Goal: Task Accomplishment & Management: Use online tool/utility

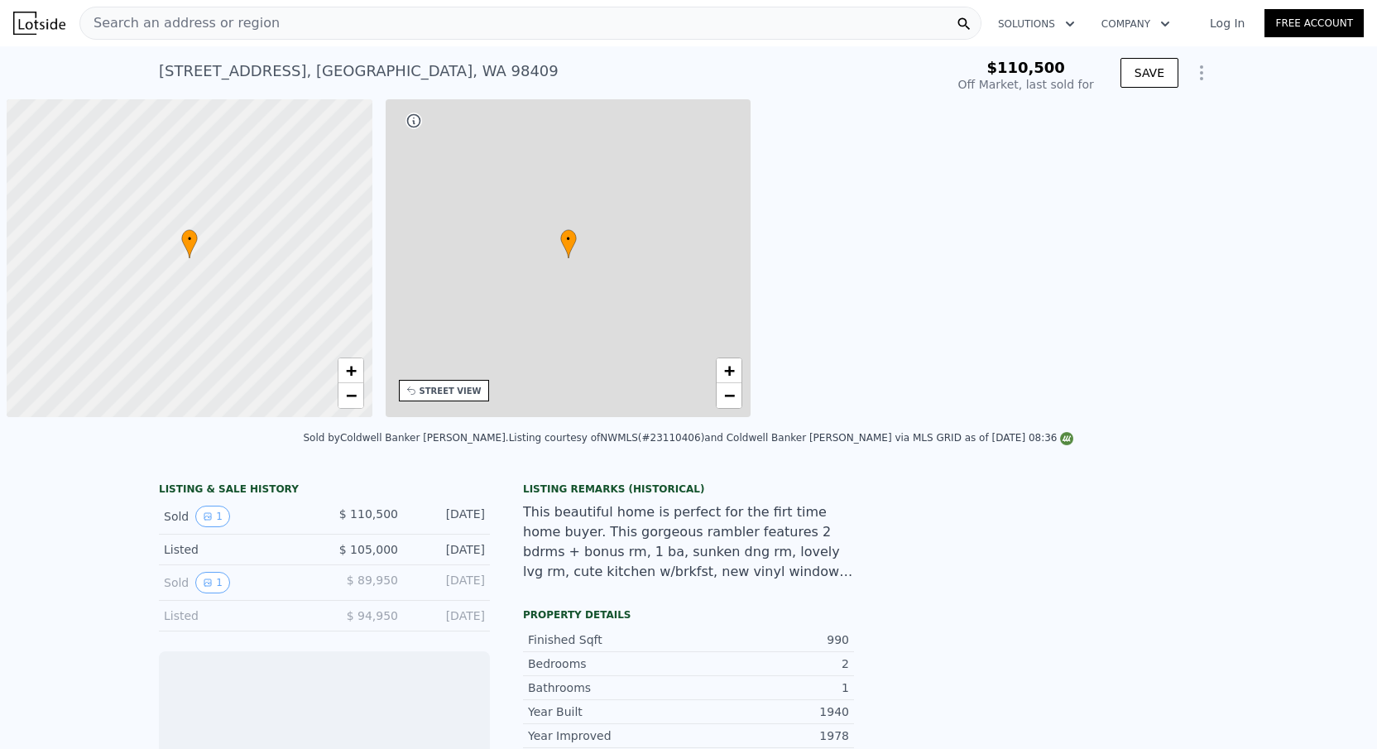
scroll to position [0, 7]
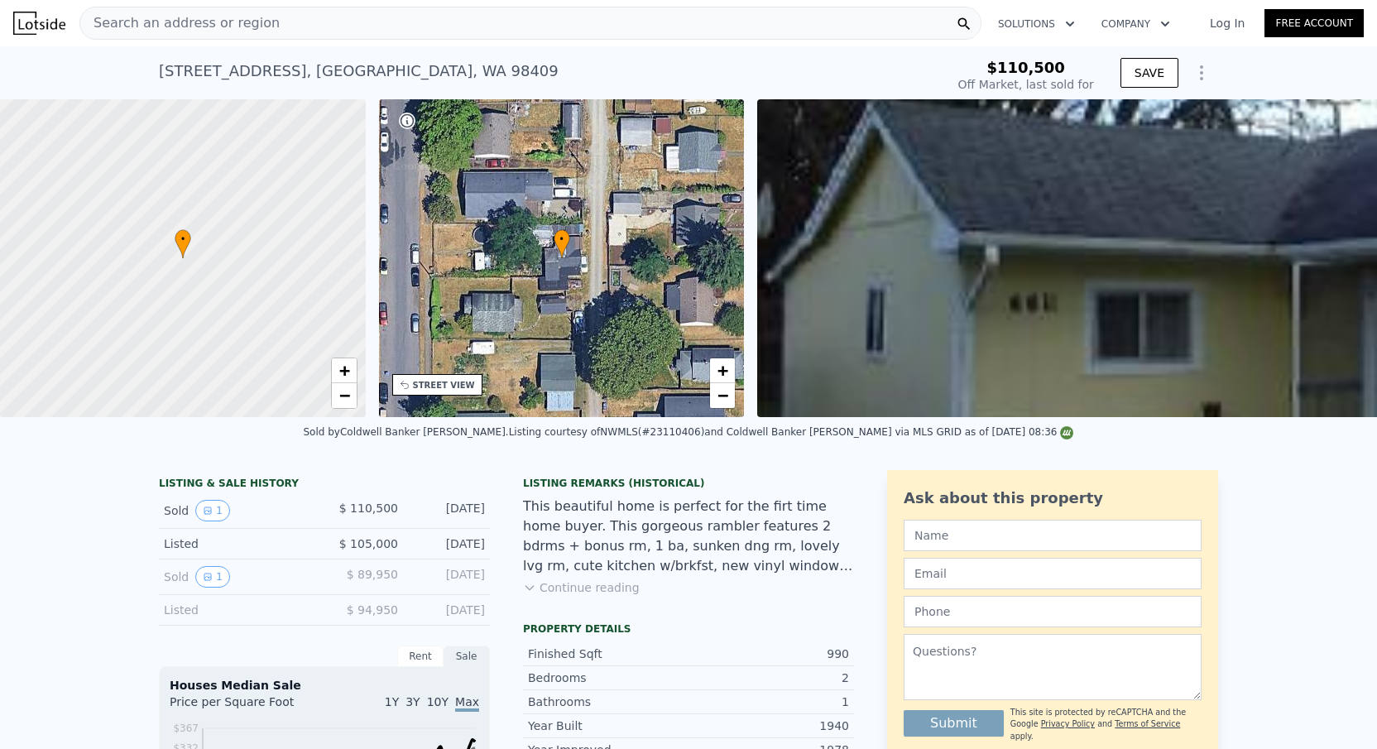
click at [1201, 73] on icon "Show Options" at bounding box center [1201, 72] width 2 height 13
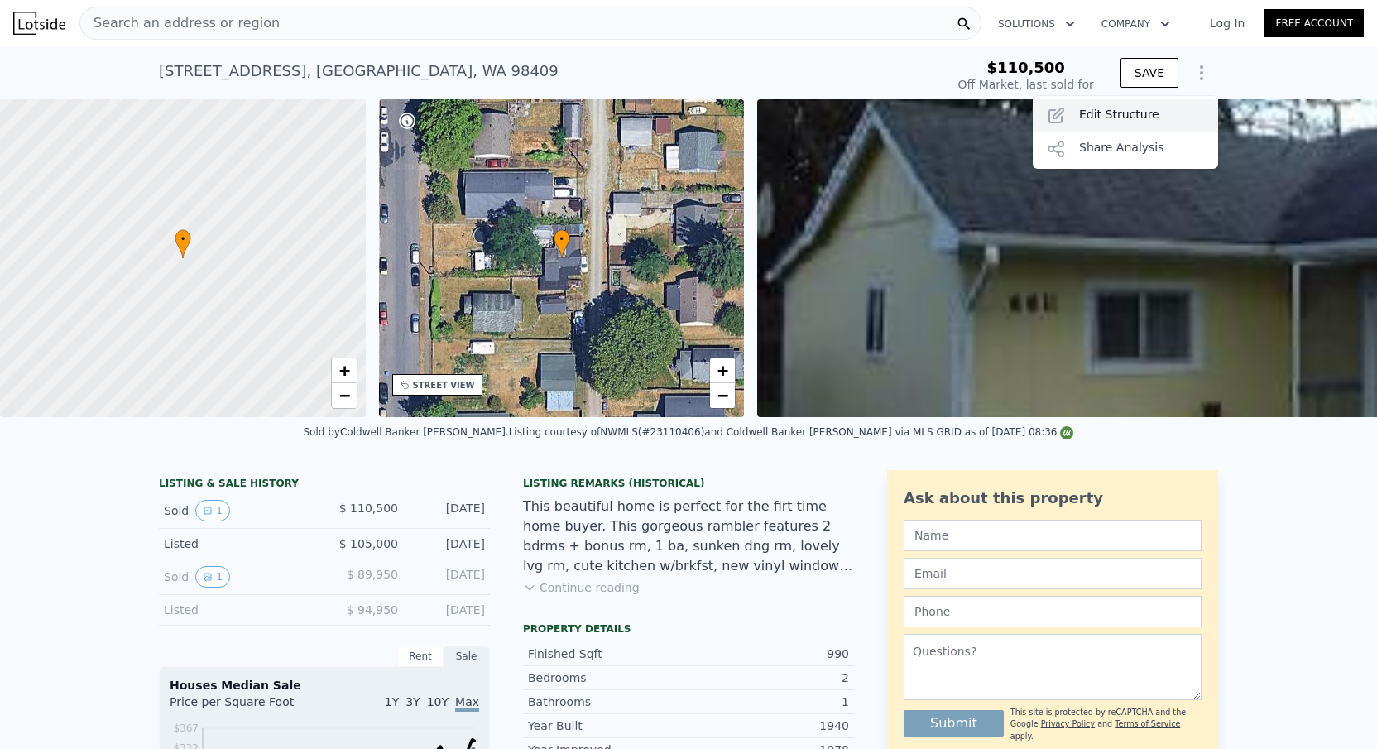
click at [1085, 118] on div "Edit Structure" at bounding box center [1124, 115] width 185 height 33
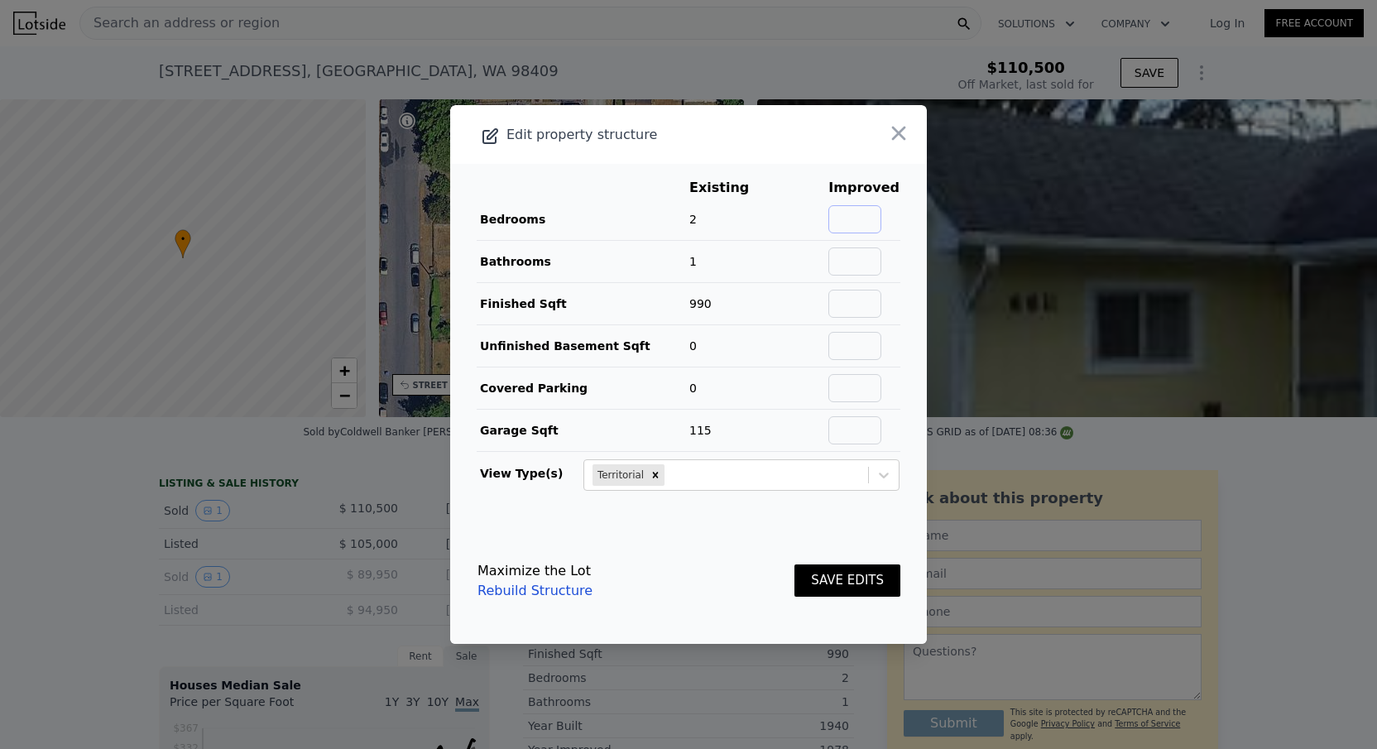
click at [869, 227] on input "text" at bounding box center [854, 219] width 53 height 28
type input "2"
click at [875, 269] on input "text" at bounding box center [854, 261] width 53 height 28
type input "1"
click at [873, 301] on input "text" at bounding box center [854, 304] width 53 height 28
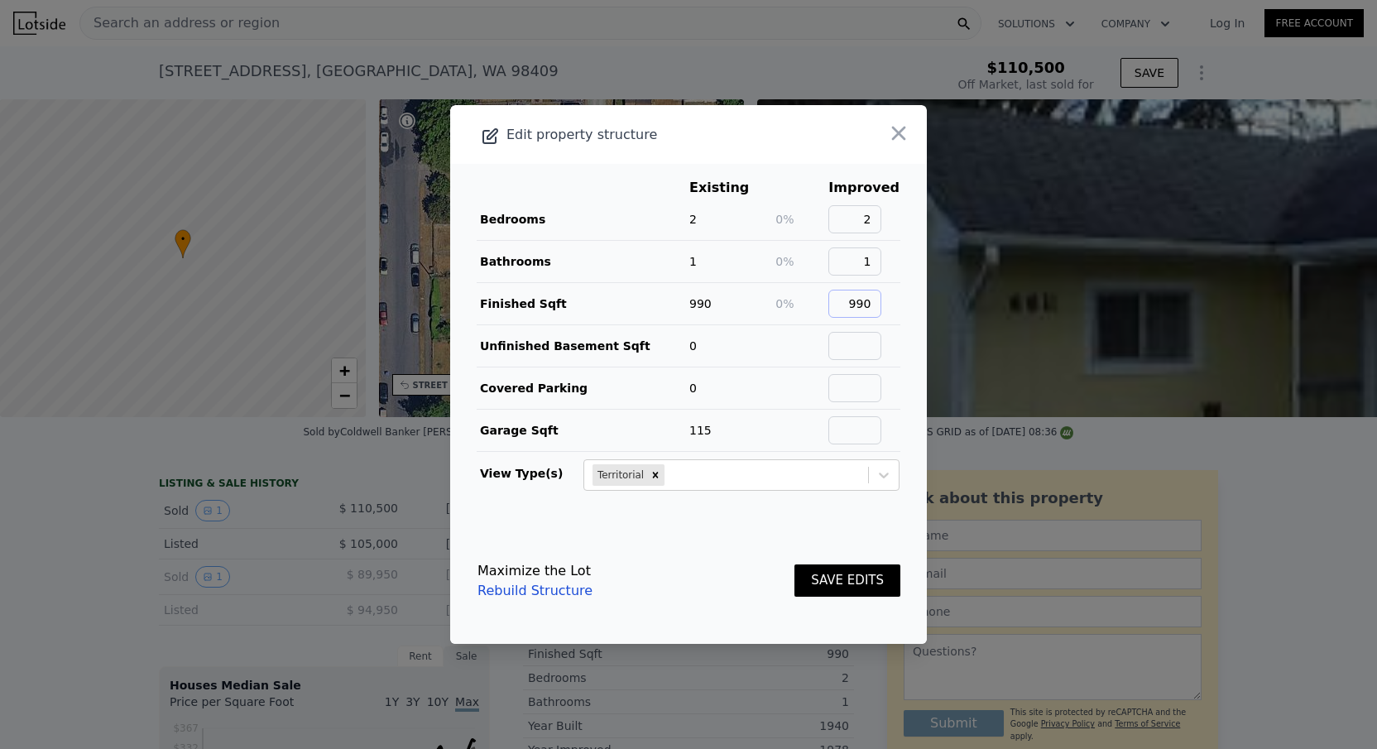
type input "990"
click at [868, 347] on input "text" at bounding box center [854, 346] width 53 height 28
type input "0"
click at [865, 391] on input "text" at bounding box center [854, 388] width 53 height 28
type input "0"
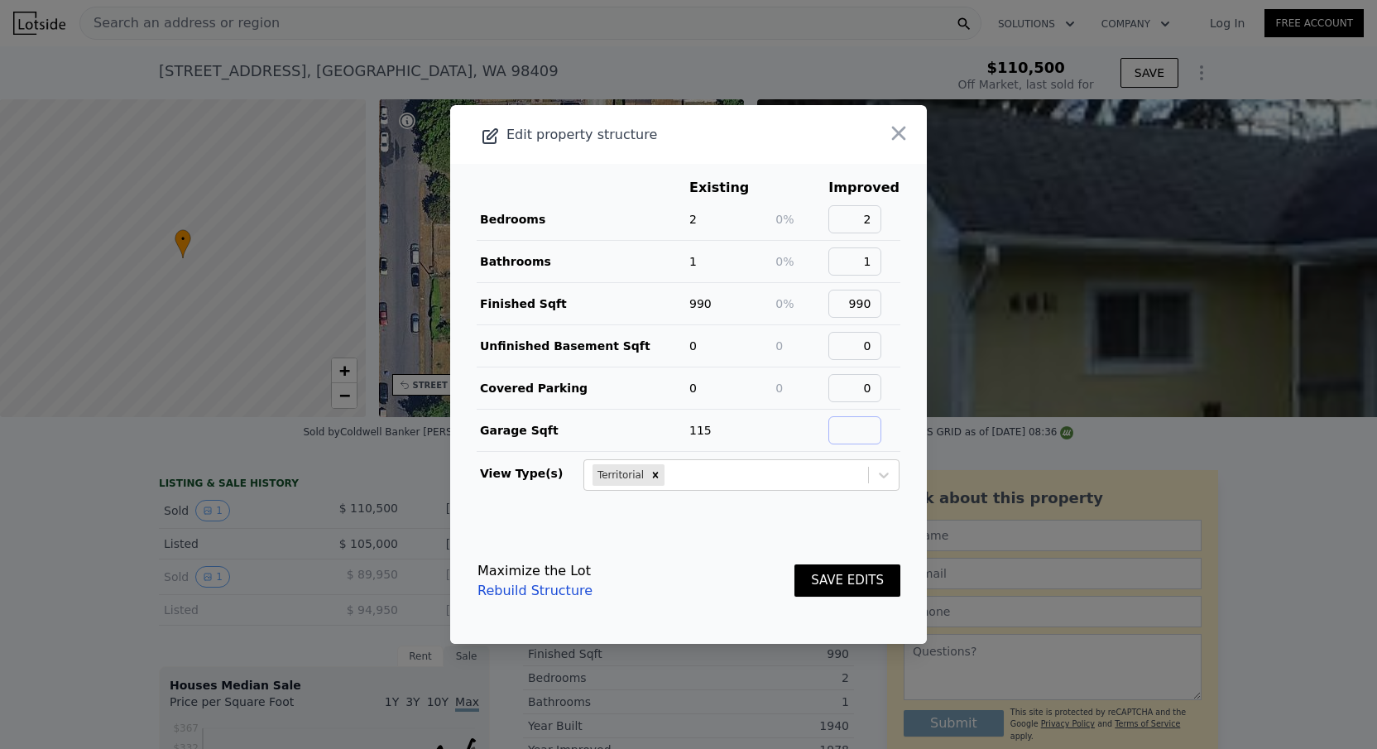
click at [862, 437] on input "text" at bounding box center [854, 430] width 53 height 28
type input "115"
click at [841, 589] on button "SAVE EDITS" at bounding box center [847, 580] width 106 height 32
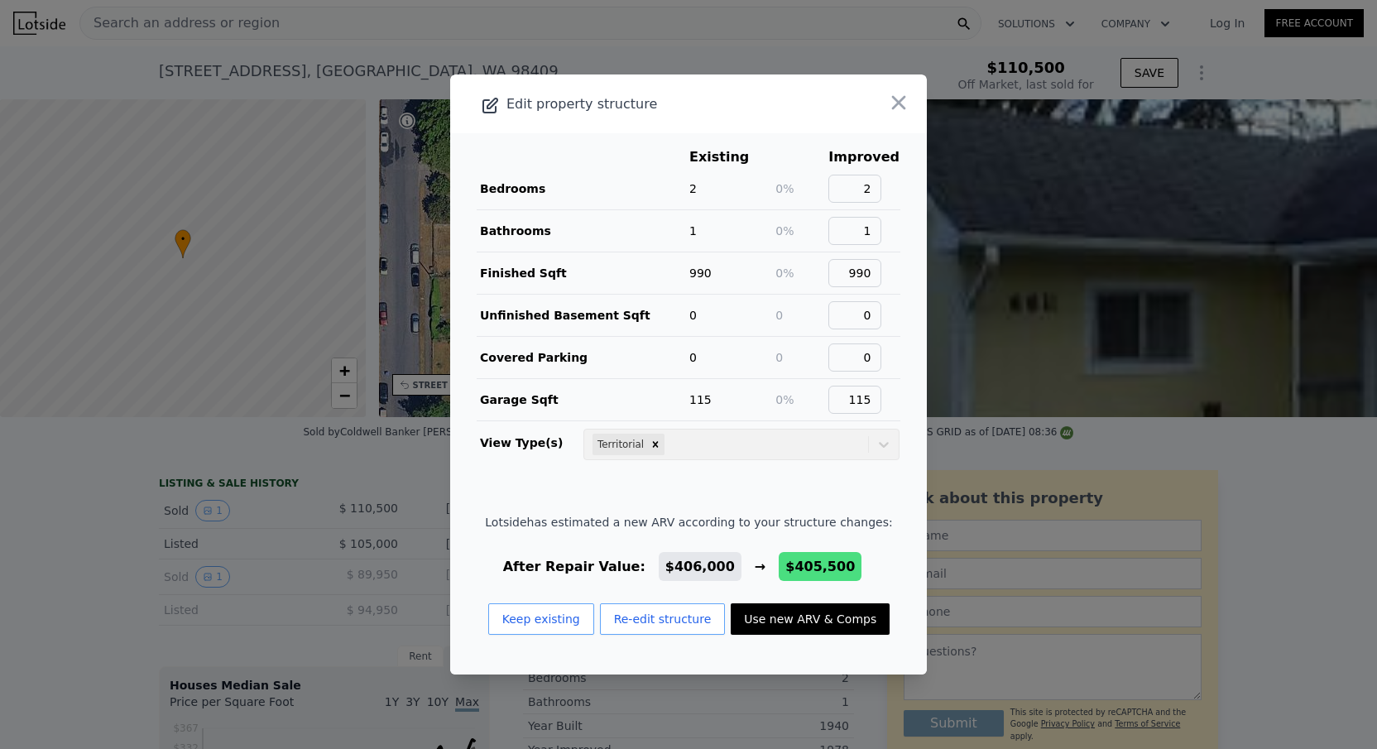
click at [798, 623] on button "Use new ARV & Comps" at bounding box center [809, 618] width 159 height 31
type input "$ 405,500"
type input "$ 257,083"
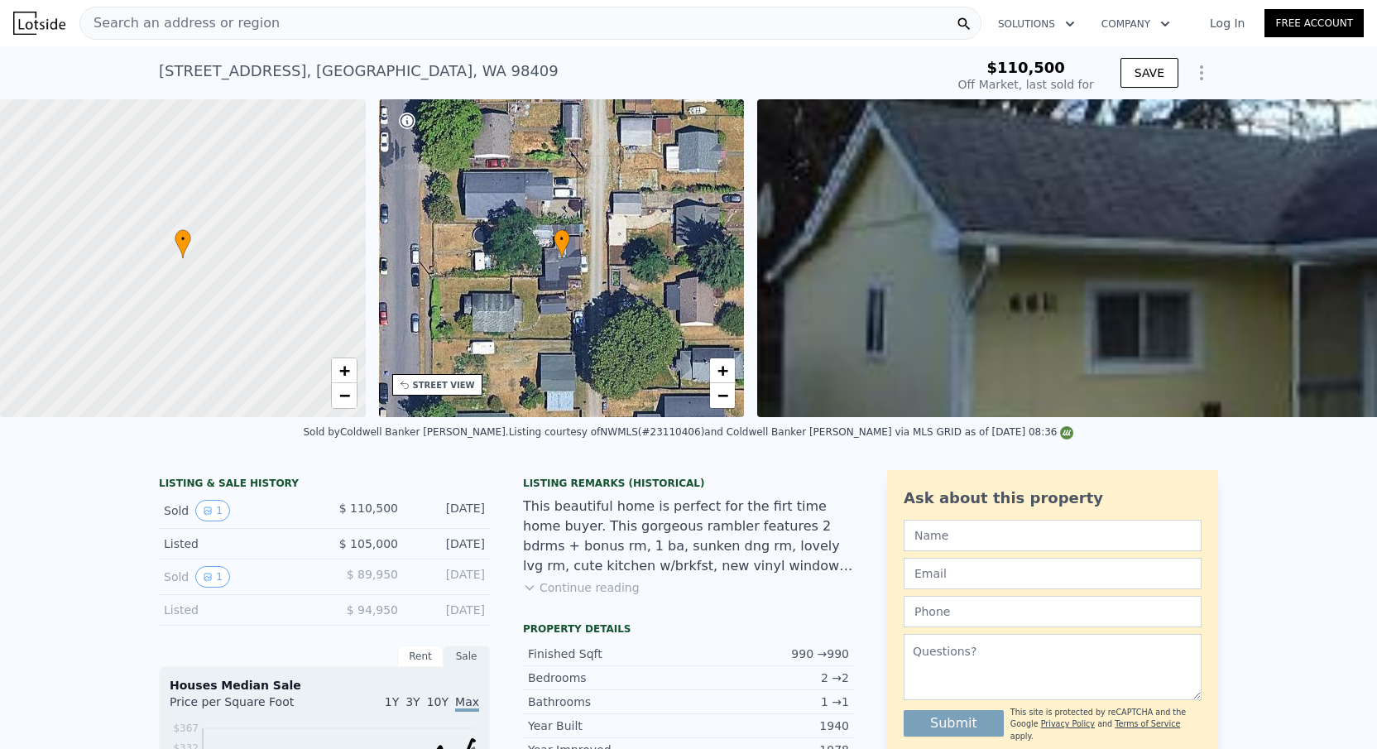
click at [1200, 72] on icon "Show Options" at bounding box center [1201, 72] width 2 height 13
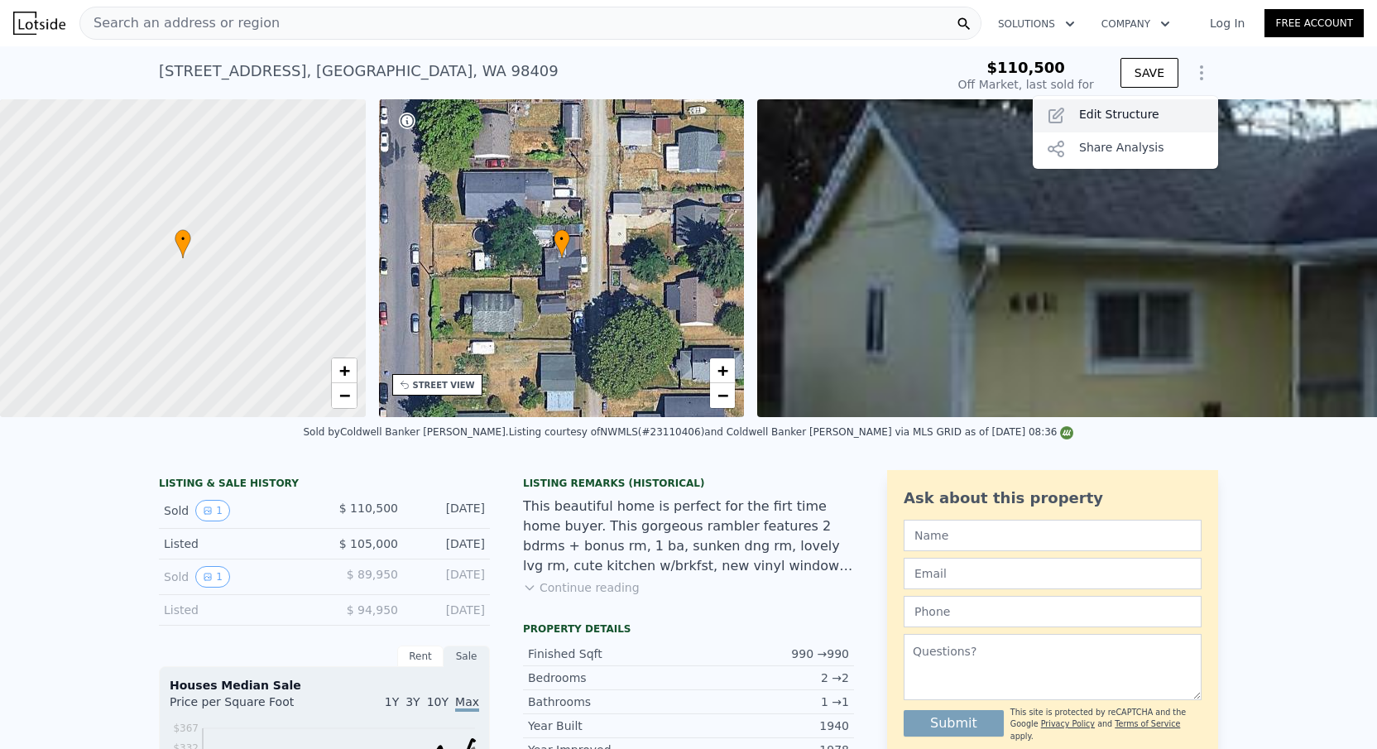
click at [1130, 113] on div "Edit Structure" at bounding box center [1124, 115] width 185 height 33
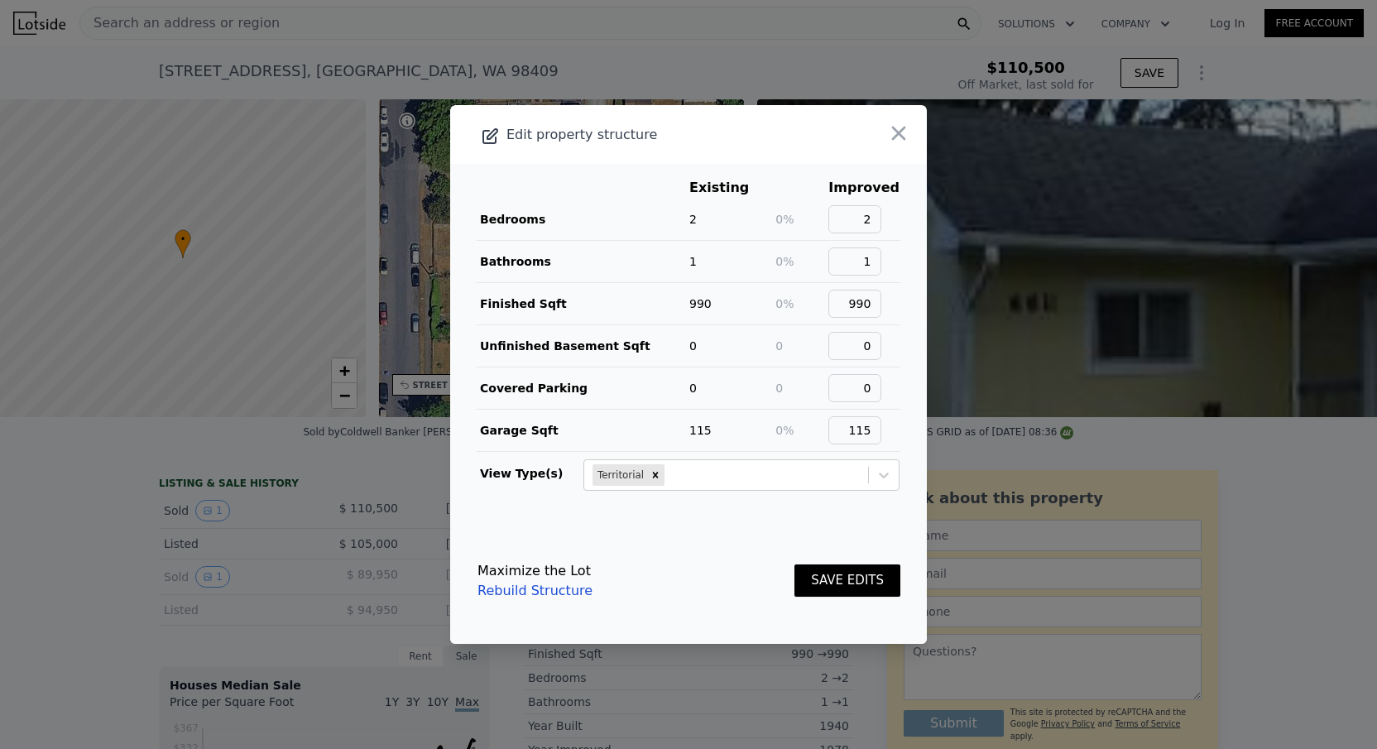
click at [846, 578] on button "SAVE EDITS" at bounding box center [847, 580] width 106 height 32
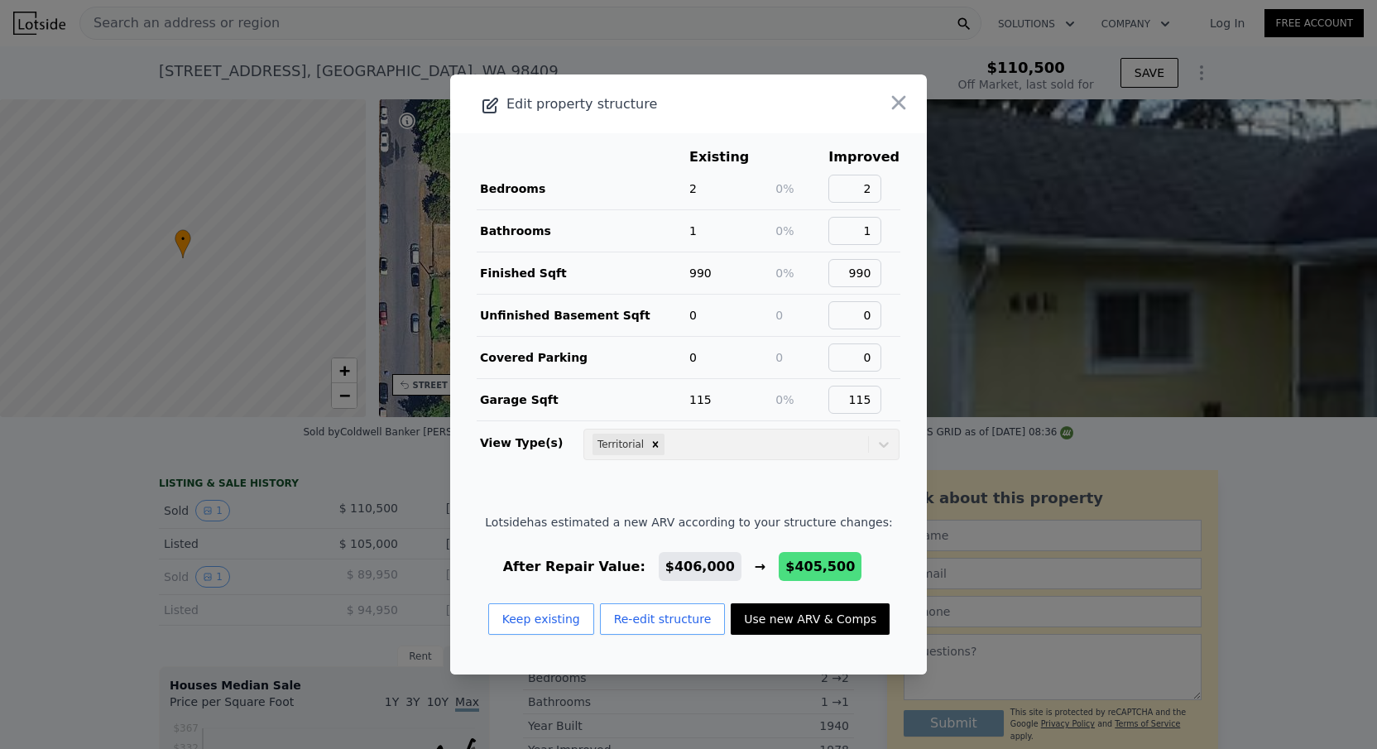
click at [816, 620] on button "Use new ARV & Comps" at bounding box center [809, 618] width 159 height 31
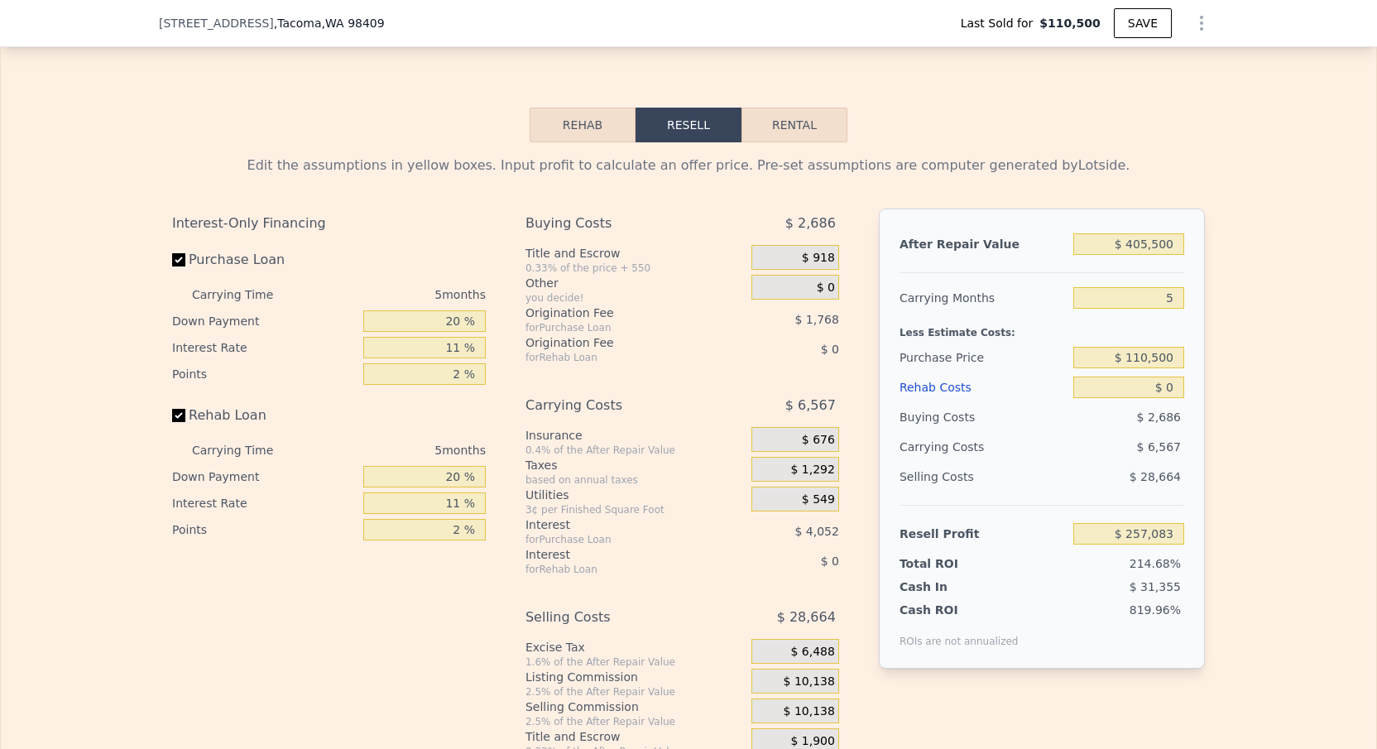
scroll to position [2493, 0]
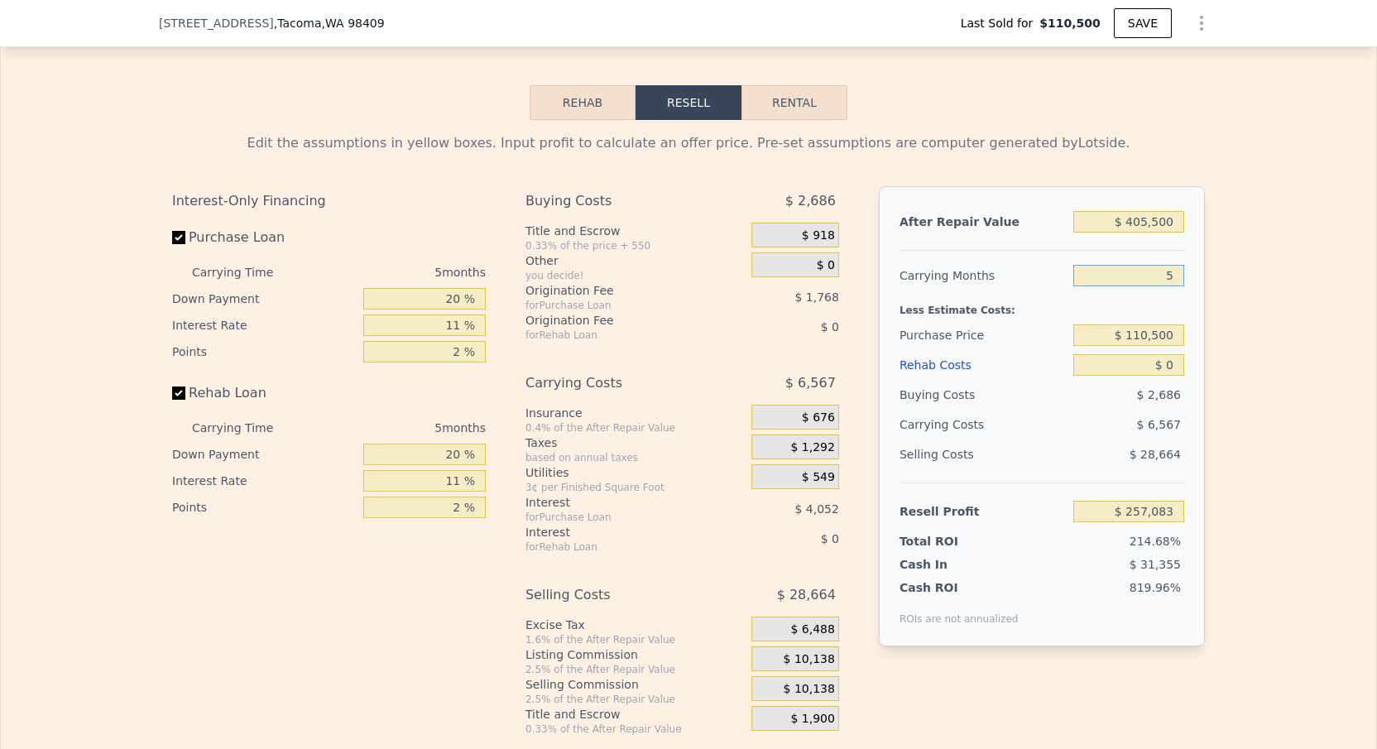
click at [1176, 281] on input "5" at bounding box center [1128, 276] width 111 height 22
type input "3"
type input "$ 259,710"
type input "3"
click at [1143, 343] on input "$ 110,500" at bounding box center [1128, 335] width 111 height 22
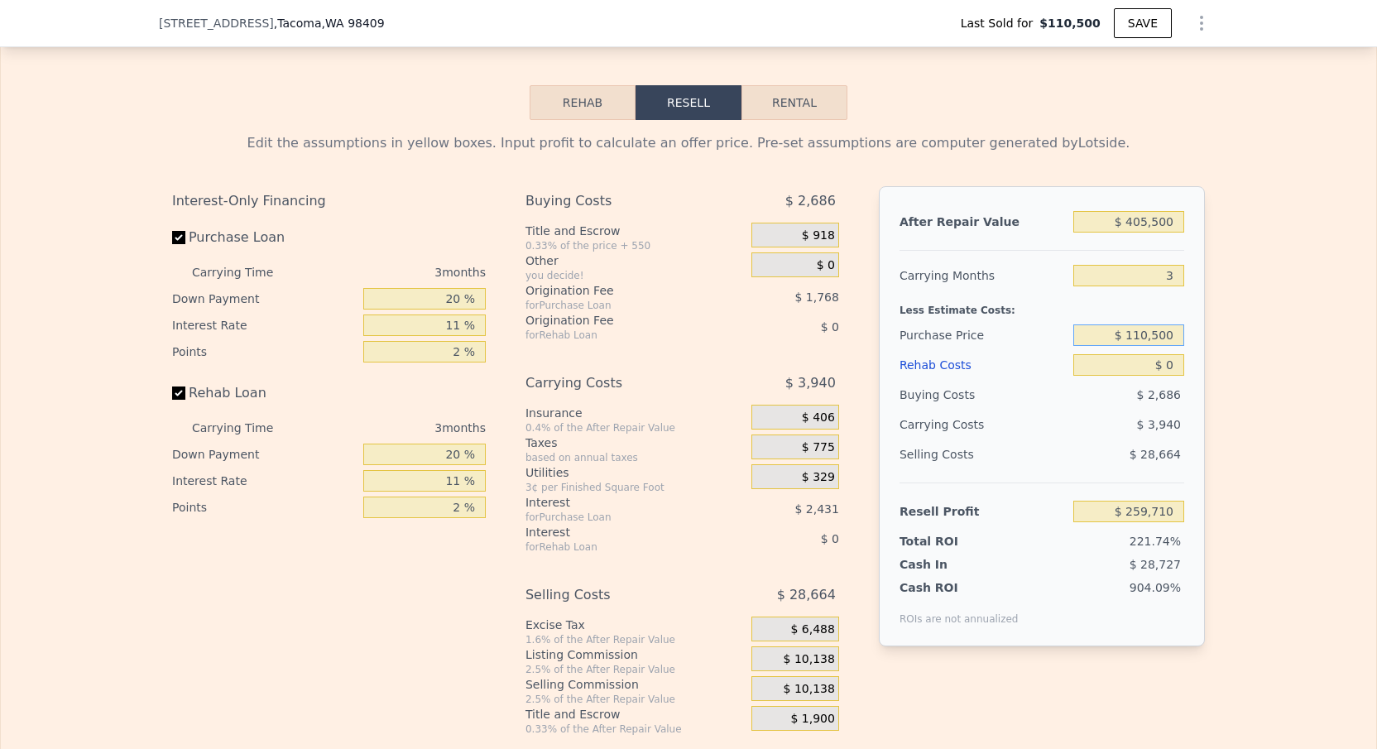
click at [1143, 343] on input "$ 110,500" at bounding box center [1128, 335] width 111 height 22
type input "$ 220,000"
type input "$ 145,684"
click at [1169, 371] on input "$ 0" at bounding box center [1128, 365] width 111 height 22
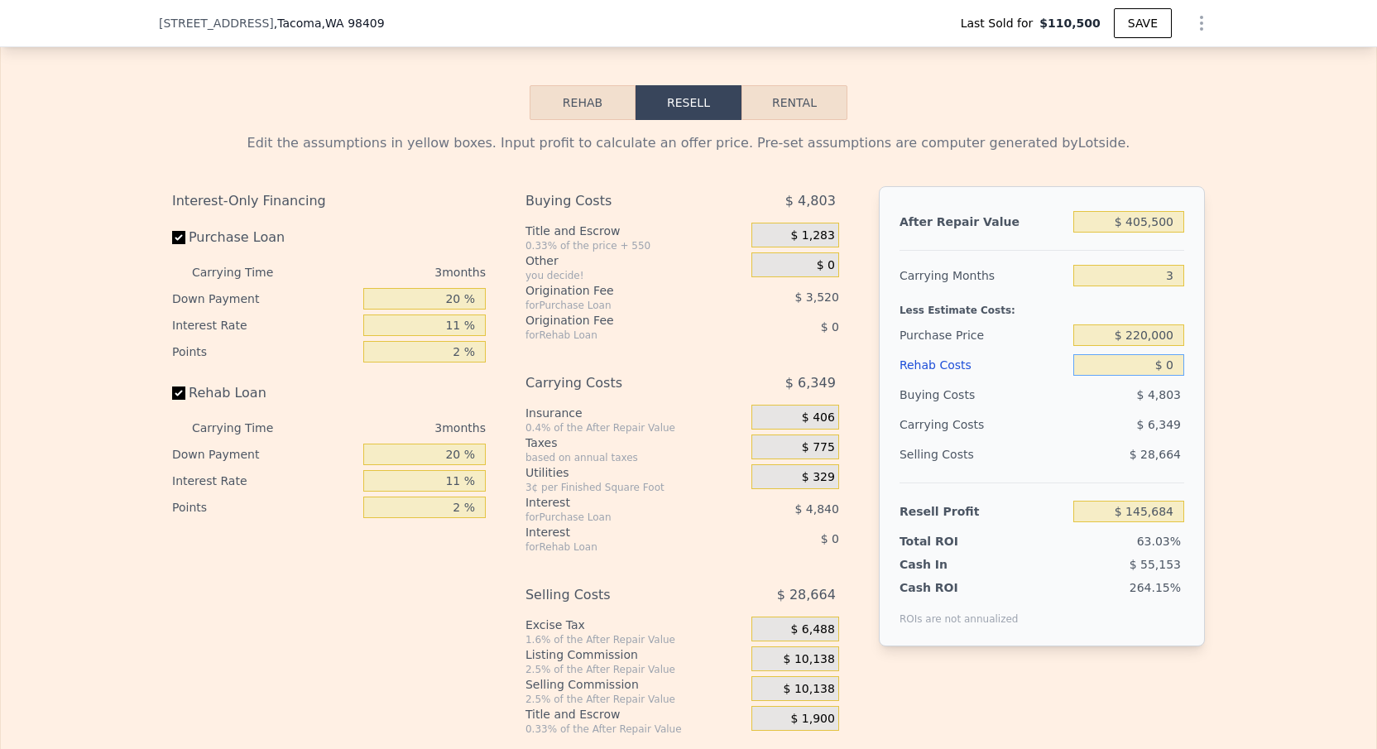
click at [1178, 369] on input "$ 0" at bounding box center [1128, 365] width 111 height 22
drag, startPoint x: 1114, startPoint y: 223, endPoint x: 1186, endPoint y: 228, distance: 73.0
click at [1186, 228] on div "After Repair Value $ 405,500 Carrying Months 3 Less Estimate Costs: Purchase Pr…" at bounding box center [1042, 416] width 326 height 460
click at [1145, 226] on input "$ 405,500" at bounding box center [1128, 222] width 111 height 22
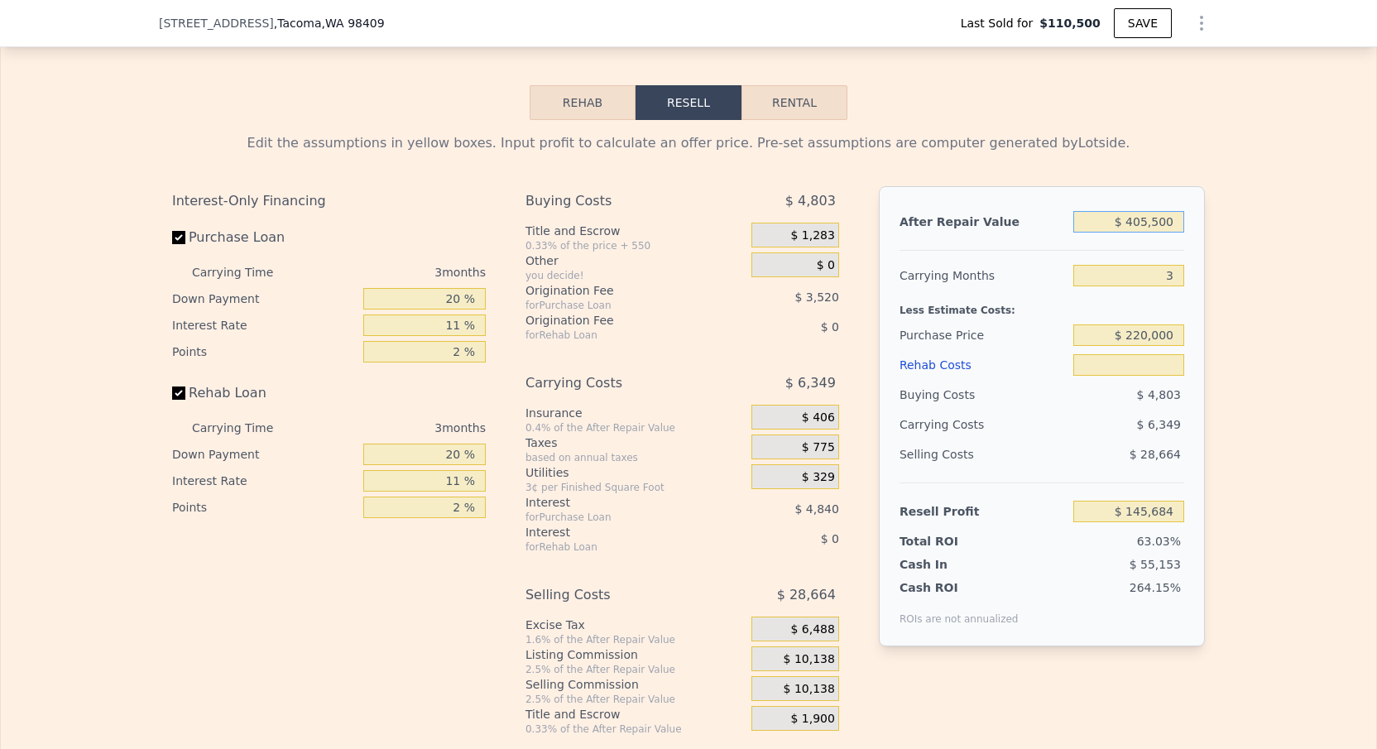
click at [1122, 219] on input "$ 405,500" at bounding box center [1128, 222] width 111 height 22
drag, startPoint x: 1123, startPoint y: 219, endPoint x: 1187, endPoint y: 221, distance: 64.5
click at [1187, 221] on div "After Repair Value $ 405,500 Carrying Months 3 Less Estimate Costs: Purchase Pr…" at bounding box center [1042, 416] width 326 height 460
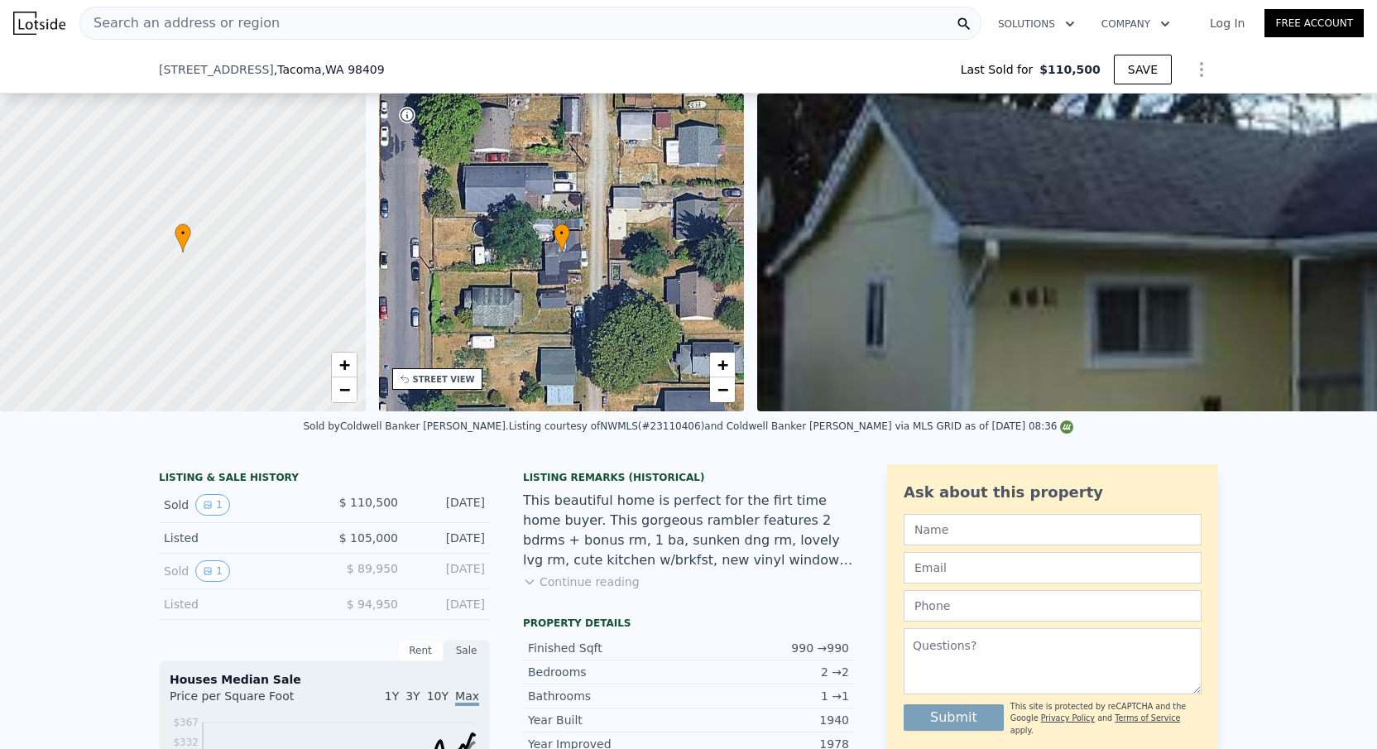
type input "$ 0"
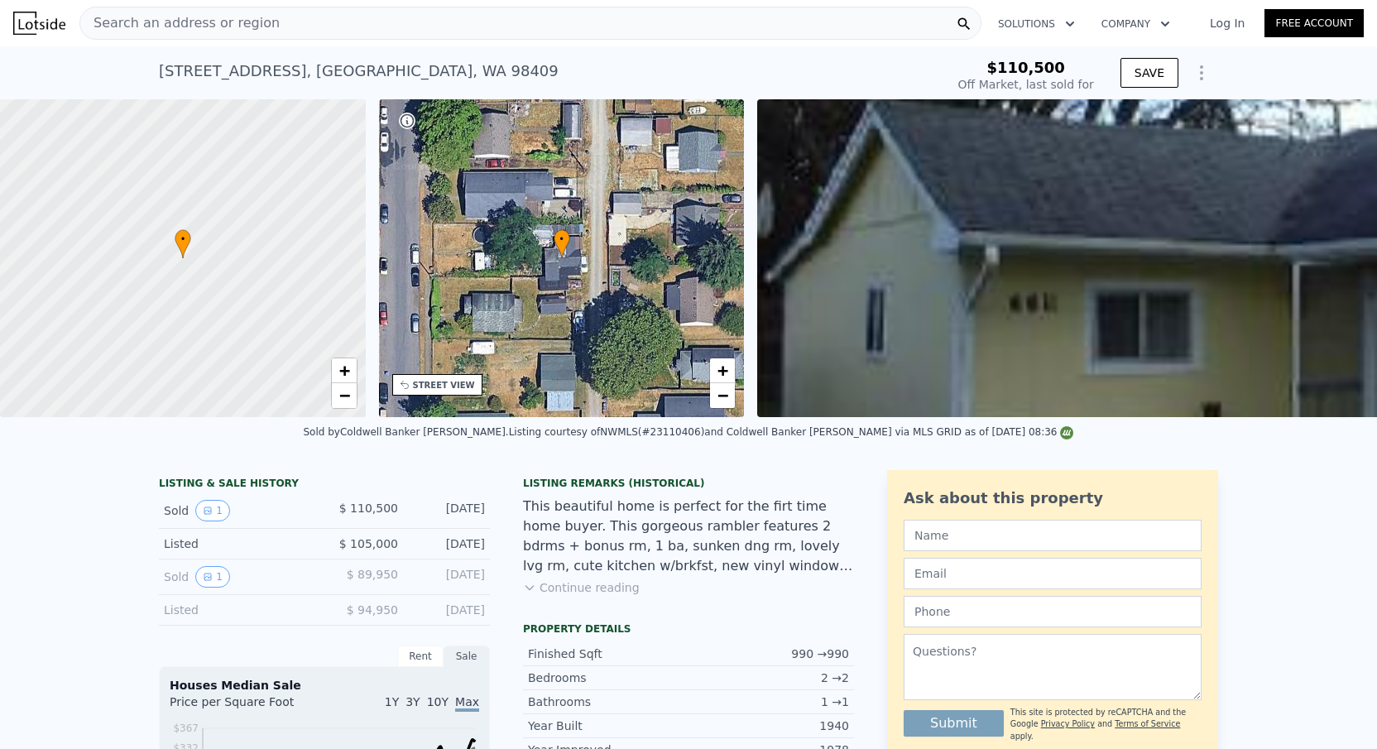
scroll to position [0, 0]
click at [720, 398] on span "−" at bounding box center [722, 395] width 11 height 21
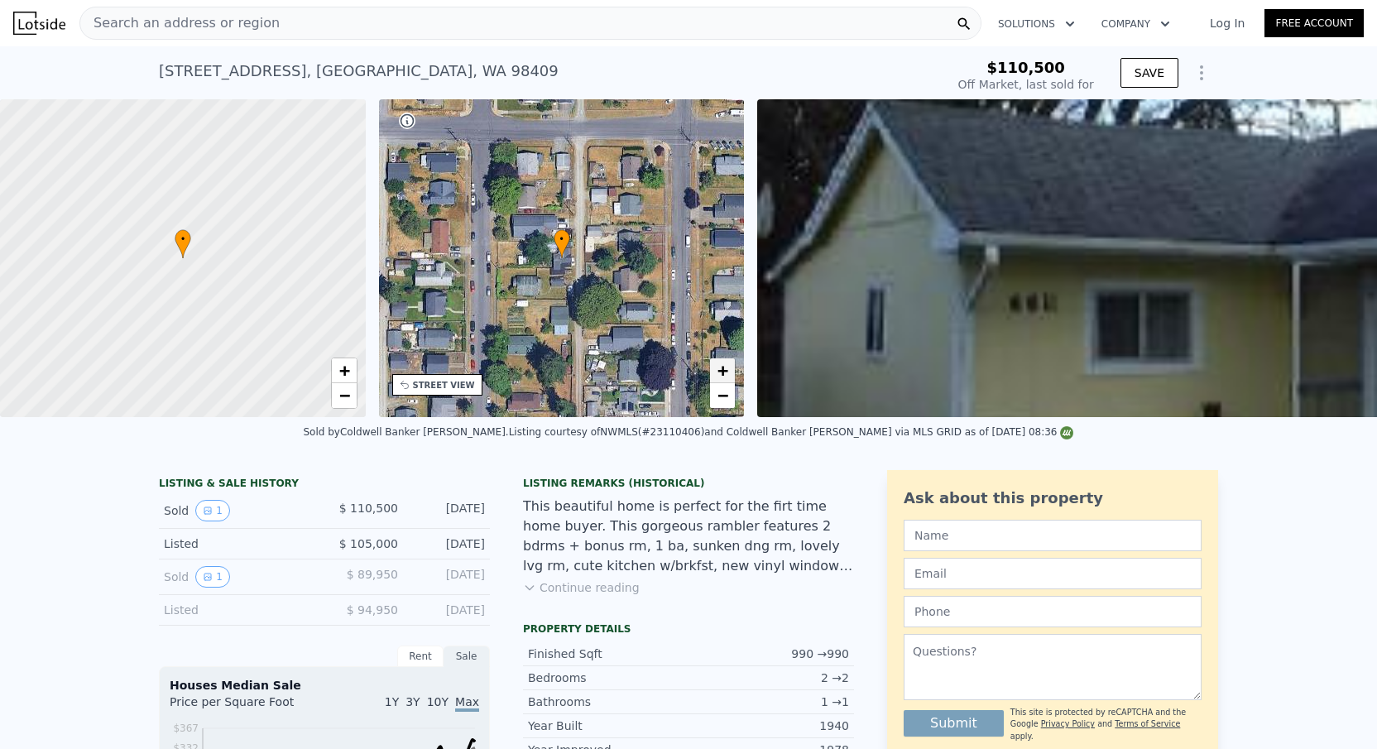
click at [724, 376] on span "+" at bounding box center [722, 370] width 11 height 21
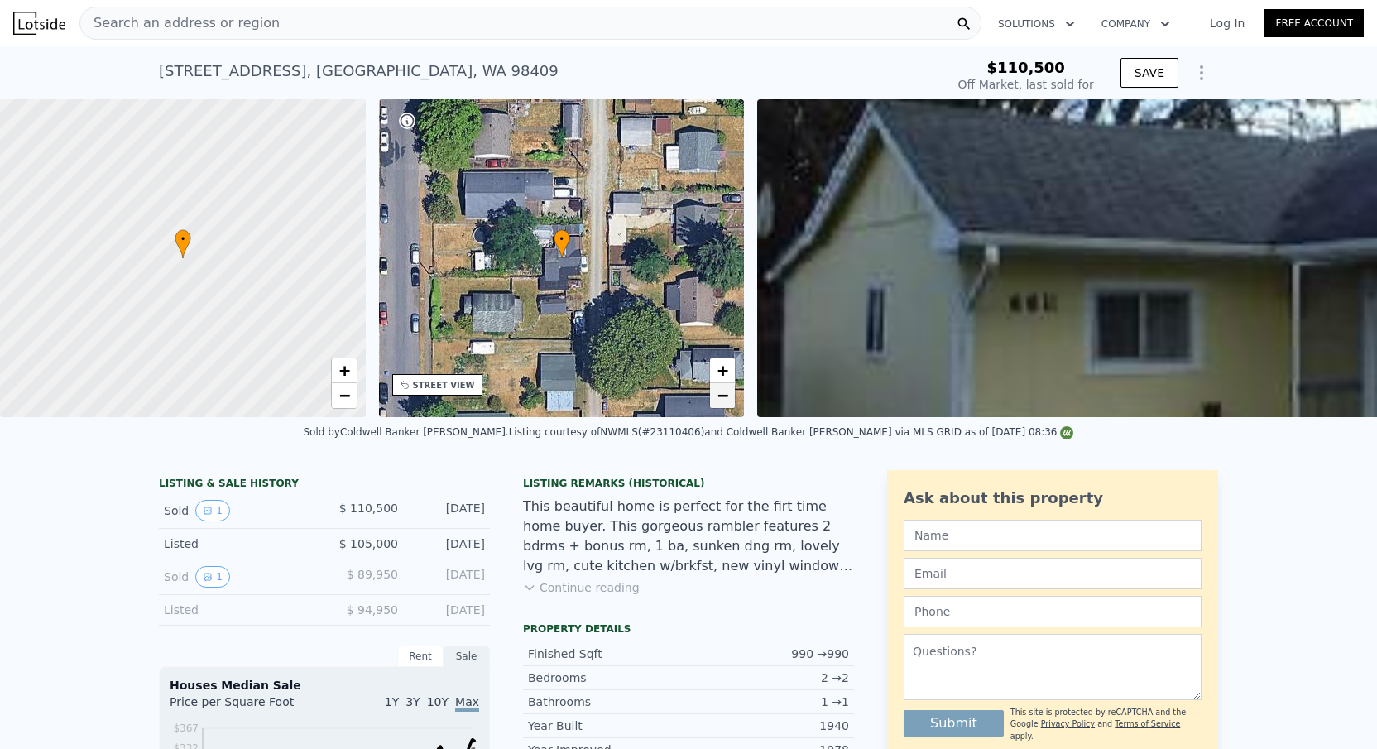
click at [717, 395] on span "−" at bounding box center [722, 395] width 11 height 21
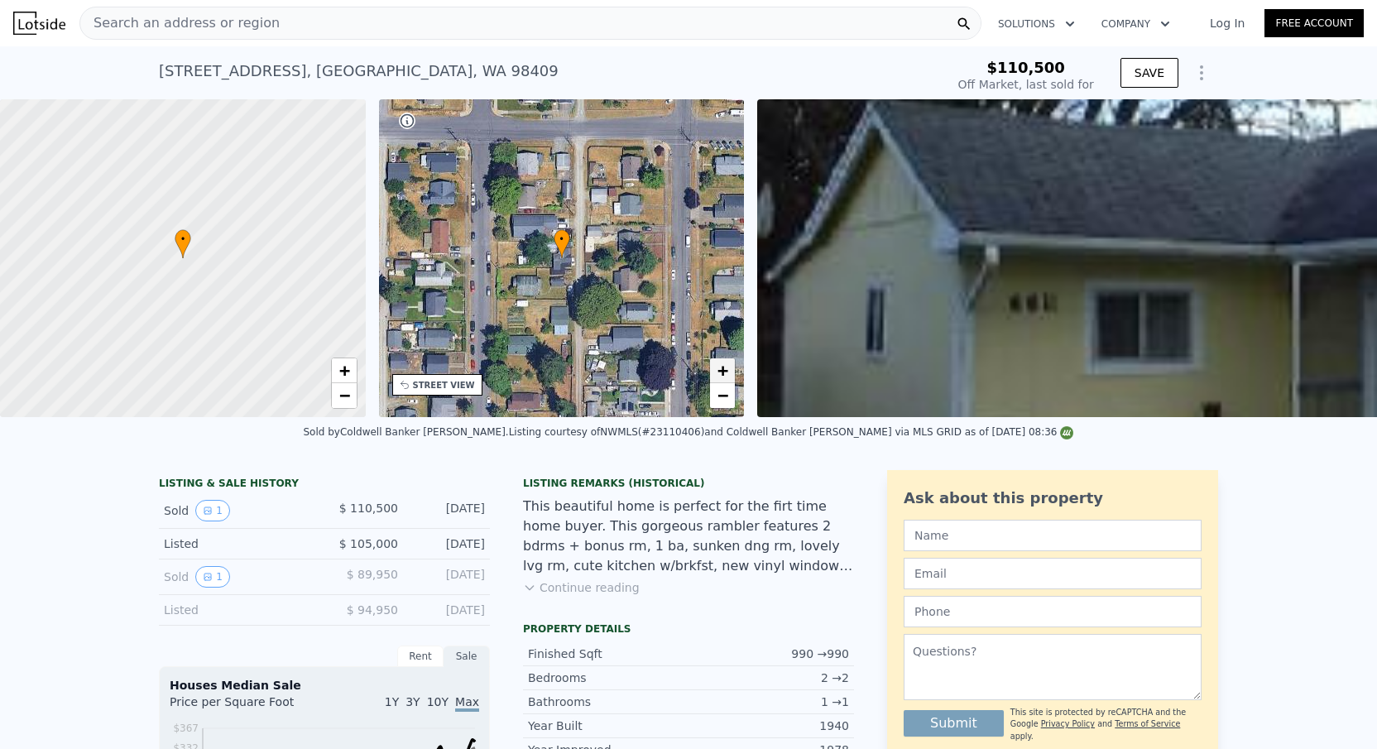
click at [721, 366] on span "+" at bounding box center [722, 370] width 11 height 21
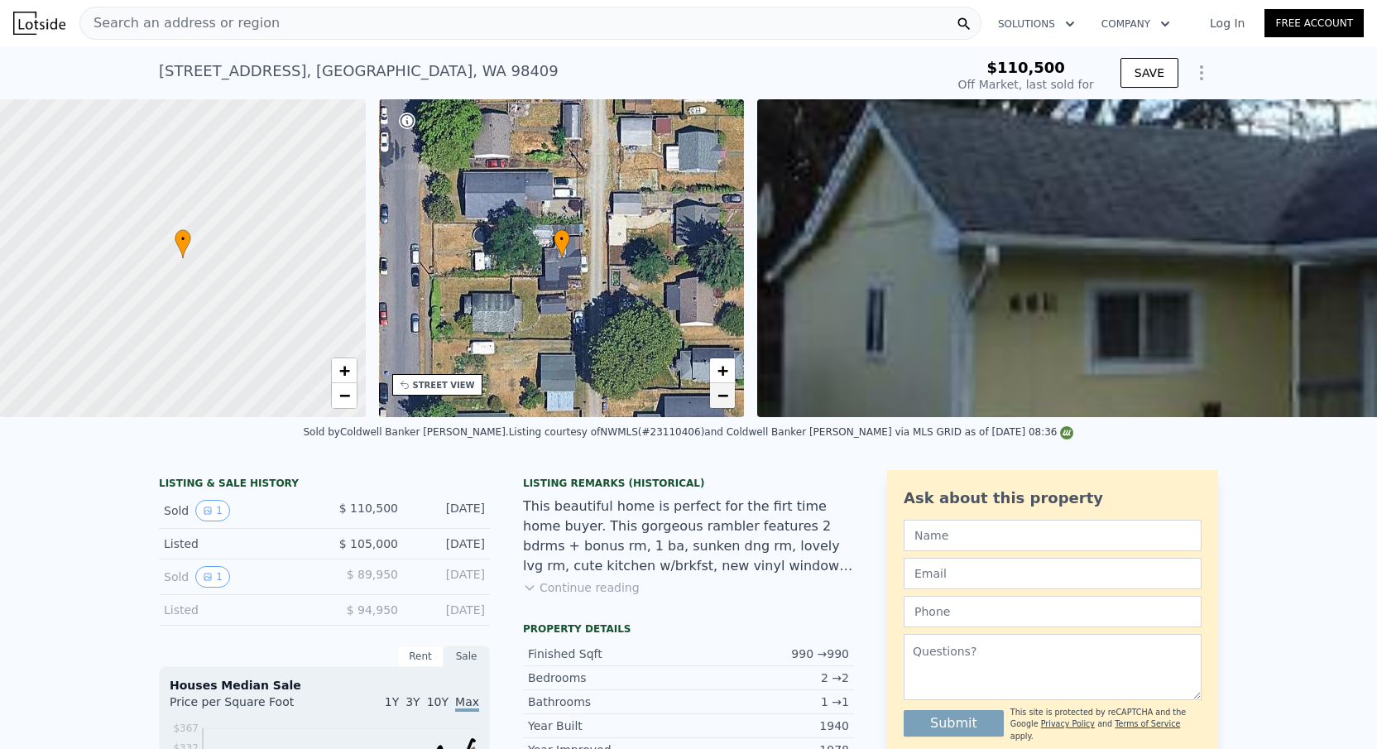
click at [717, 391] on span "−" at bounding box center [722, 395] width 11 height 21
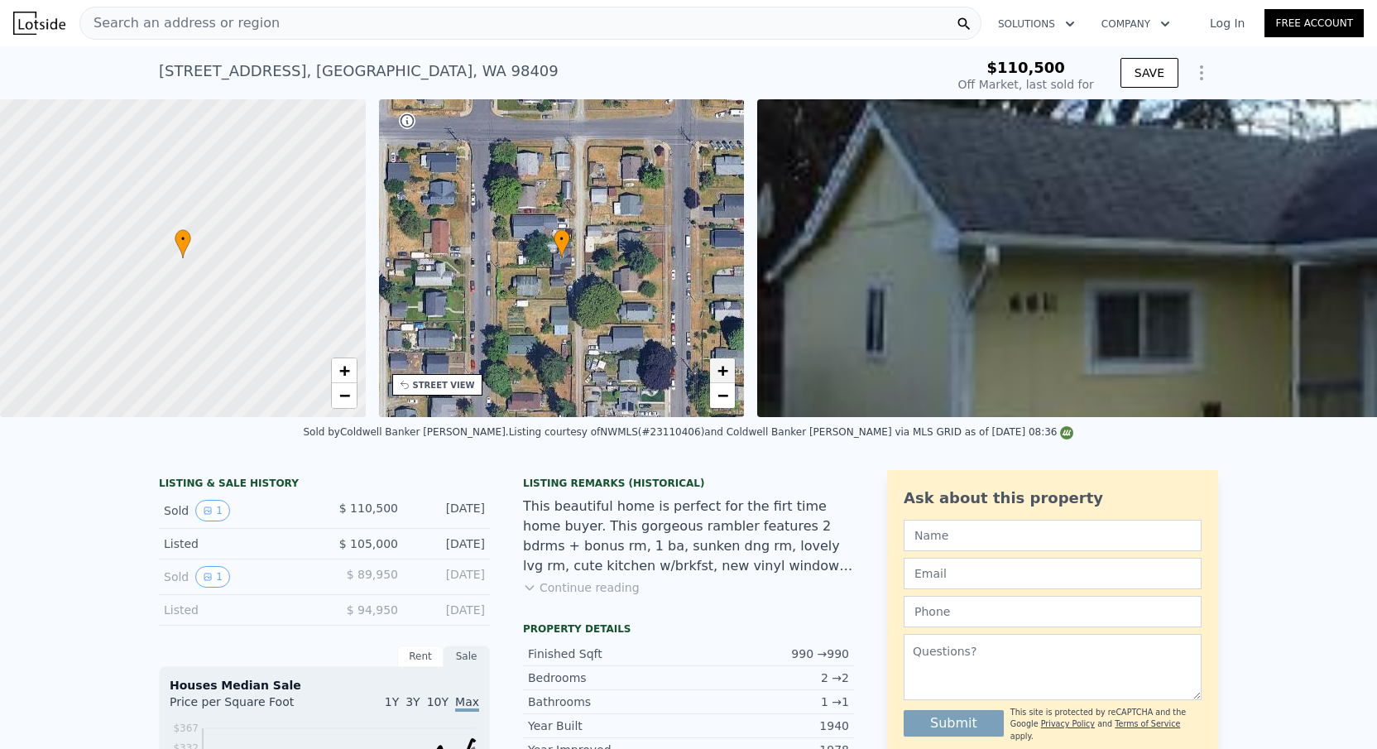
click at [724, 378] on span "+" at bounding box center [722, 370] width 11 height 21
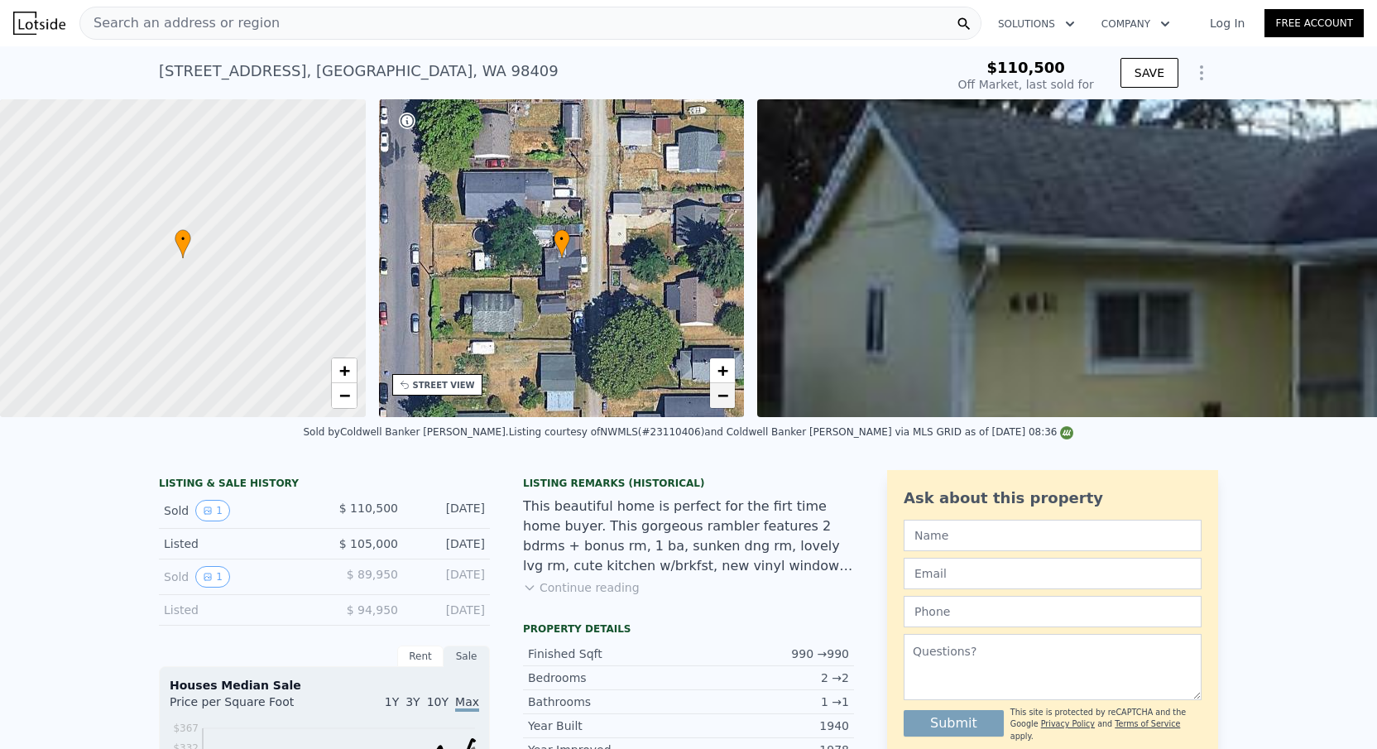
click at [721, 393] on span "−" at bounding box center [722, 395] width 11 height 21
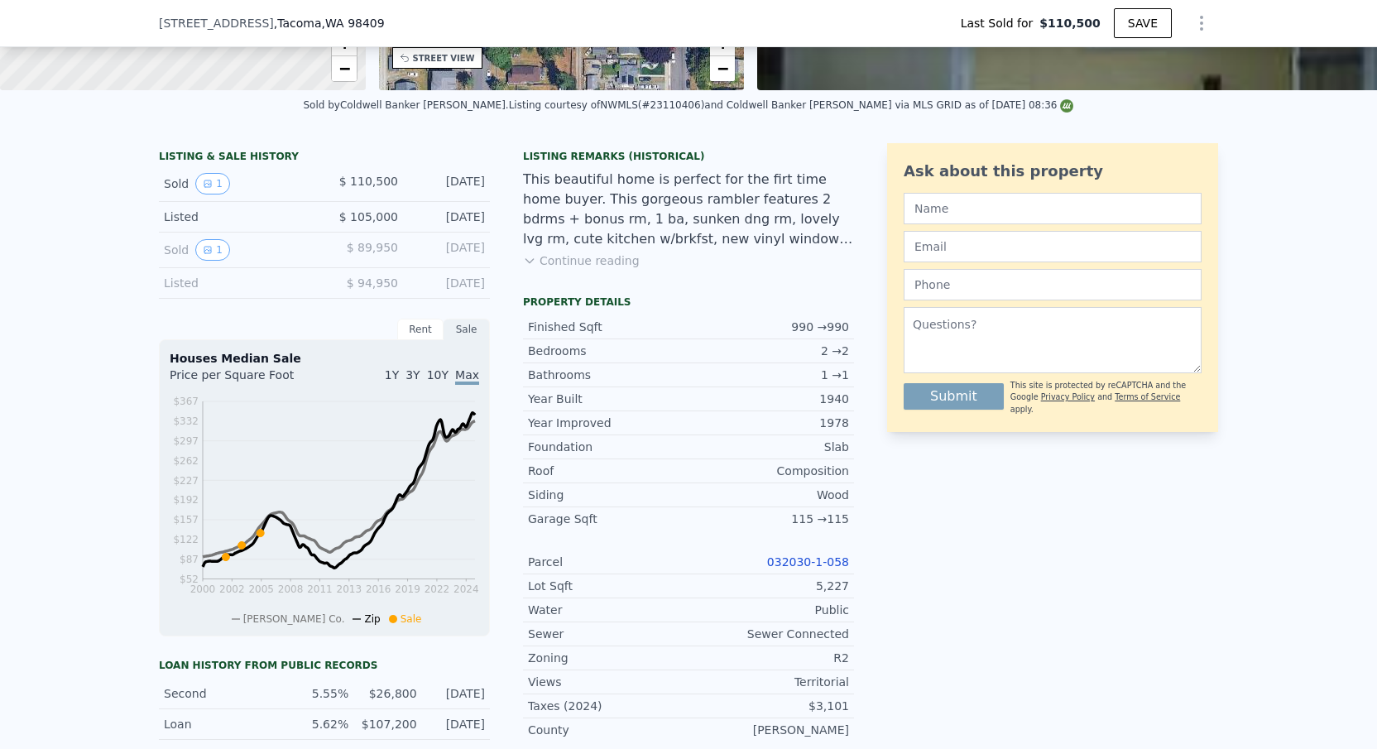
scroll to position [390, 0]
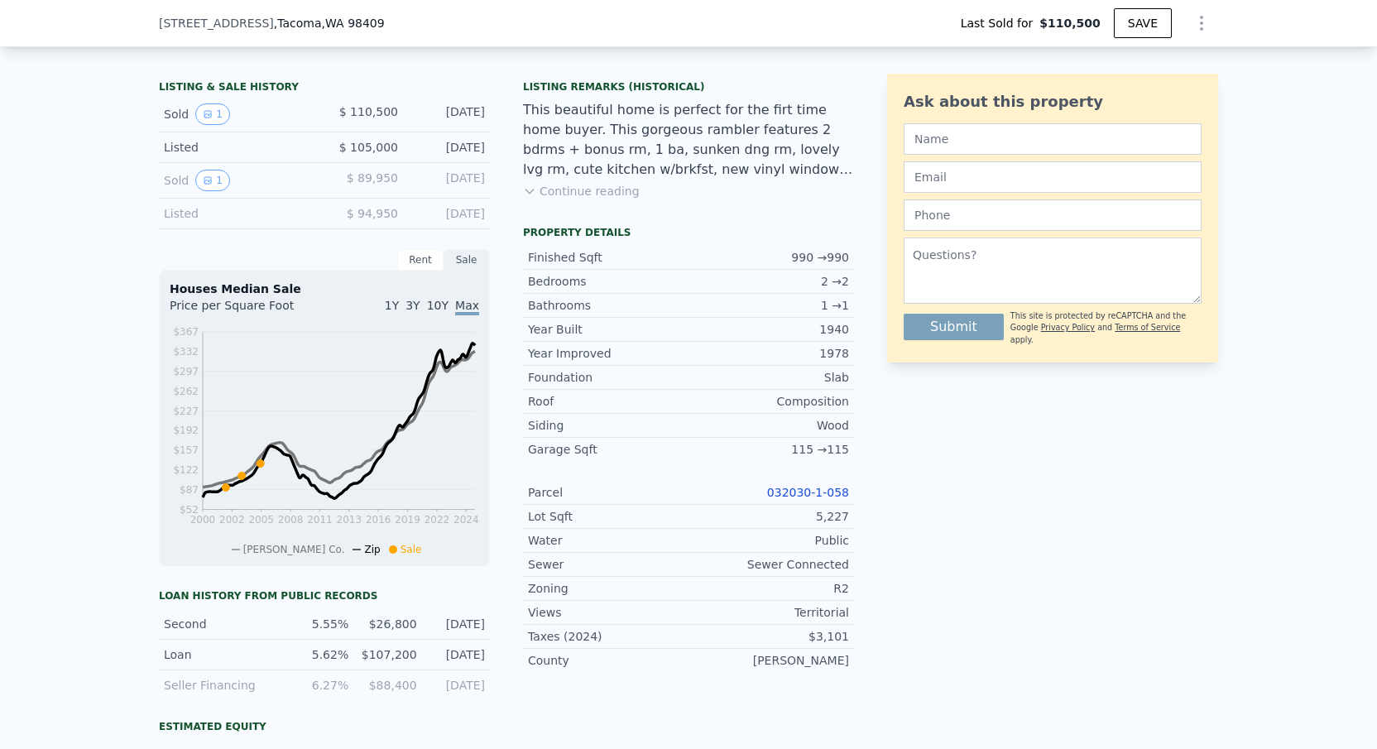
click at [786, 496] on link "032030-1-058" at bounding box center [808, 492] width 82 height 13
type input "$ 406,000"
type input "5"
type input "$ 257,548"
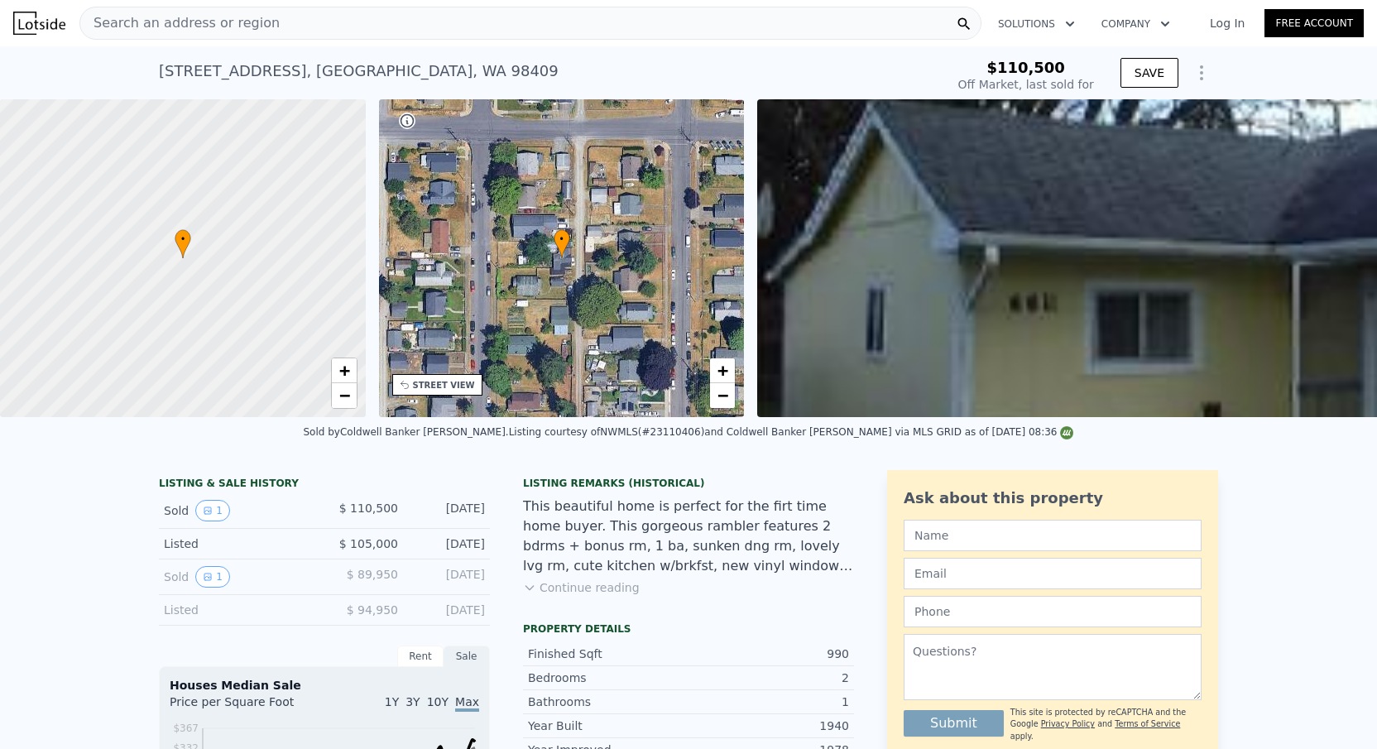
scroll to position [0, 0]
click at [280, 32] on div "Search an address or region" at bounding box center [530, 23] width 902 height 33
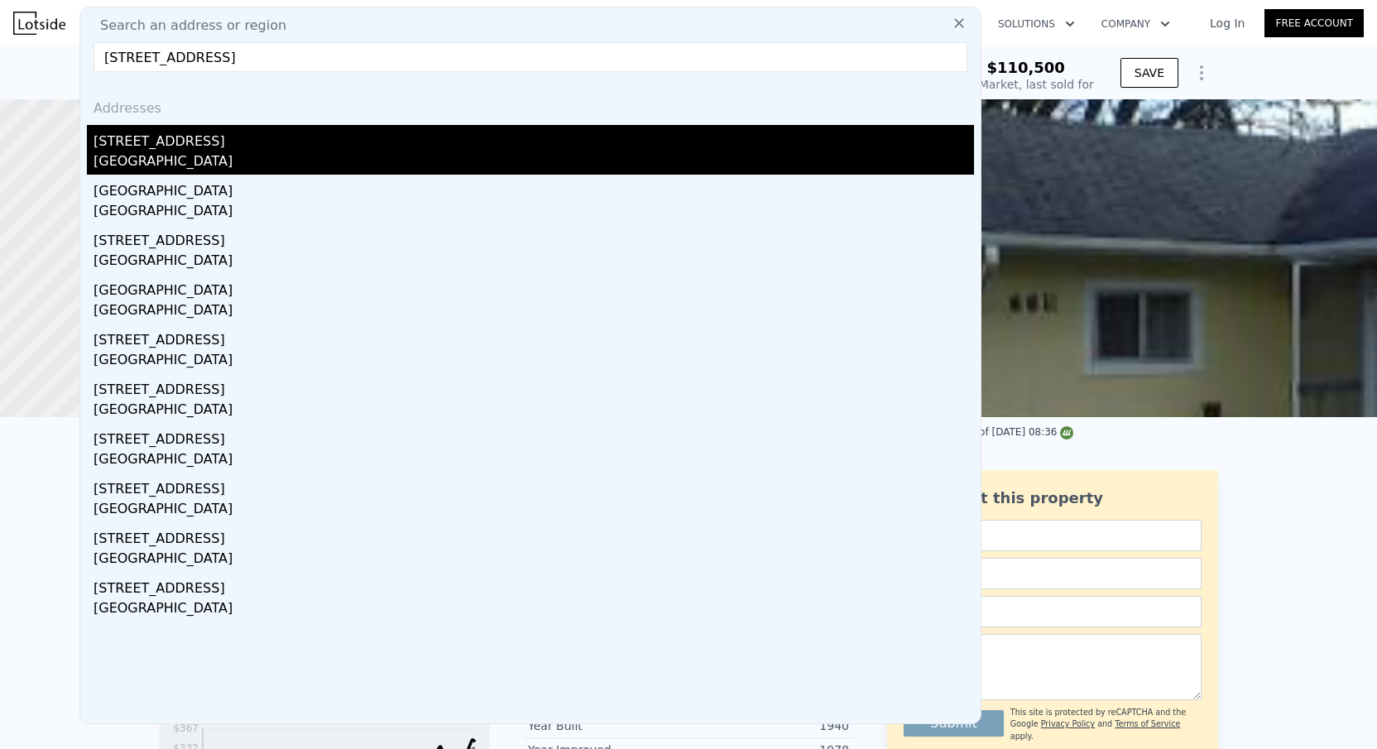
type input "[STREET_ADDRESS]"
click at [240, 139] on div "[STREET_ADDRESS]" at bounding box center [533, 138] width 880 height 26
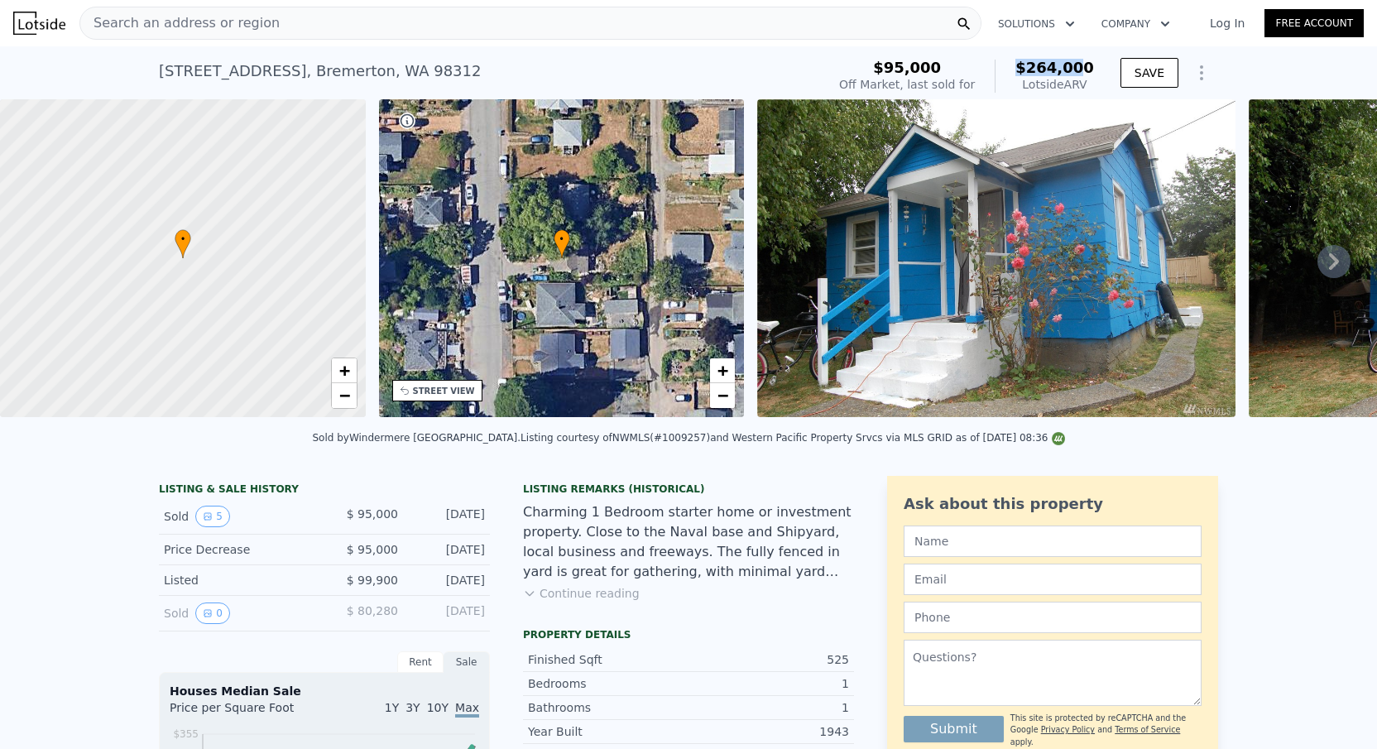
drag, startPoint x: 1012, startPoint y: 65, endPoint x: 1082, endPoint y: 69, distance: 70.5
click at [1082, 69] on div "$264,000 Lotside ARV" at bounding box center [1043, 76] width 99 height 33
drag, startPoint x: 1014, startPoint y: 70, endPoint x: 1094, endPoint y: 72, distance: 79.4
click at [1094, 72] on div "$264,000 Lotside ARV" at bounding box center [1043, 76] width 99 height 33
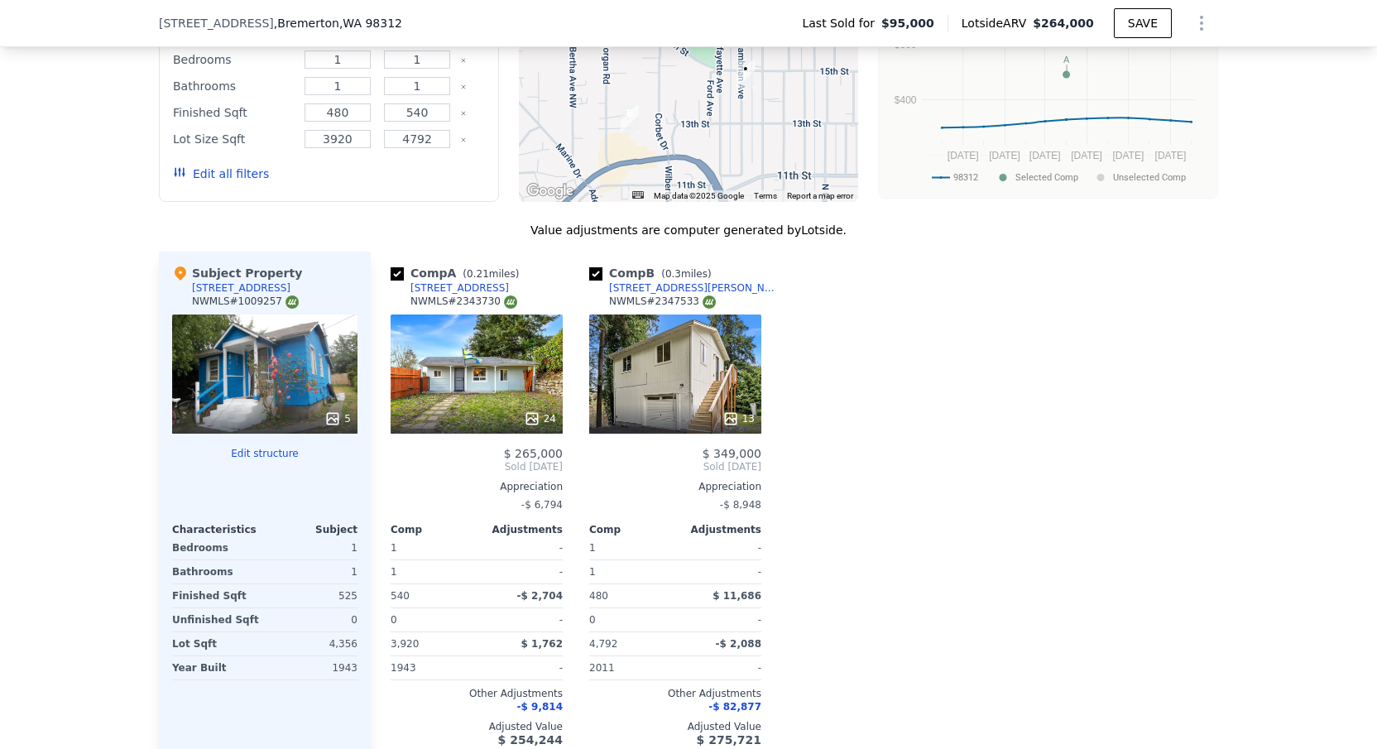
scroll to position [1825, 0]
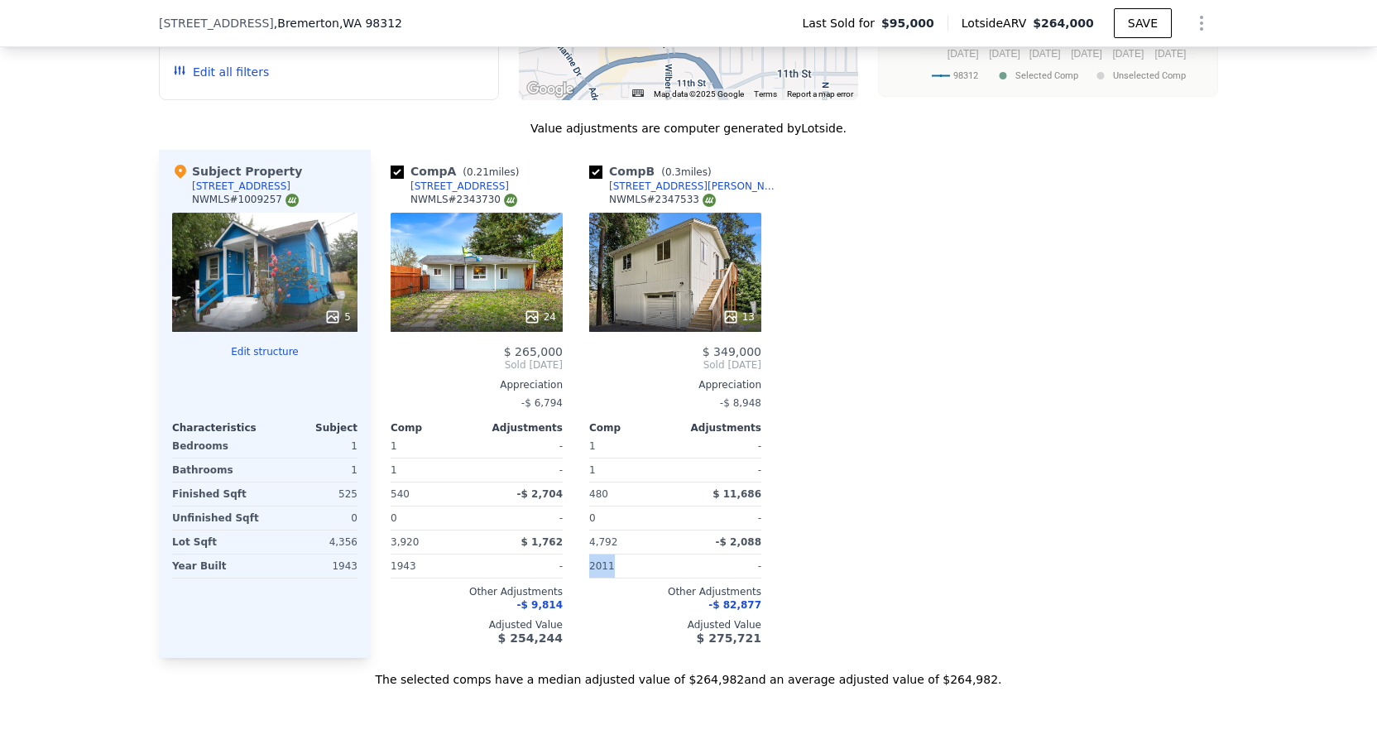
drag, startPoint x: 621, startPoint y: 570, endPoint x: 589, endPoint y: 568, distance: 32.4
click at [589, 568] on div "2011" at bounding box center [630, 565] width 83 height 23
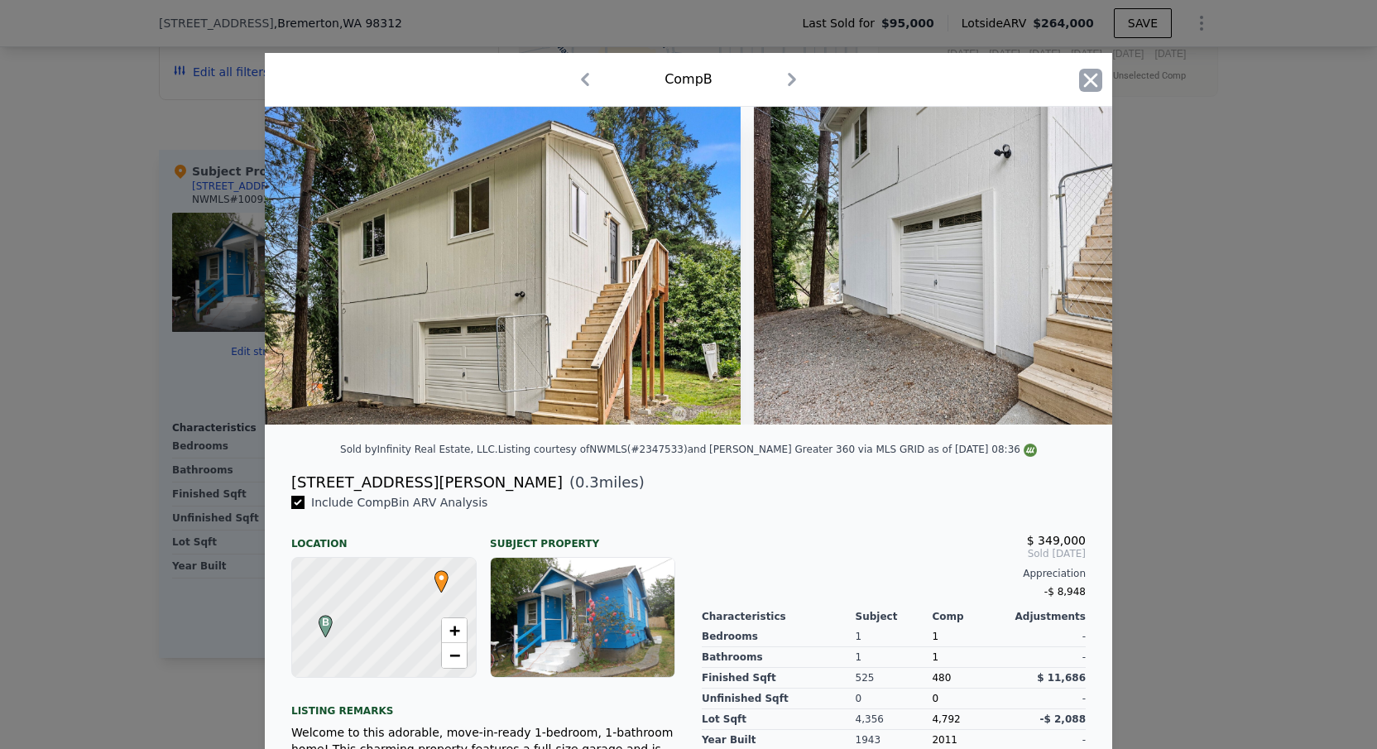
click at [1081, 85] on icon "button" at bounding box center [1090, 80] width 23 height 23
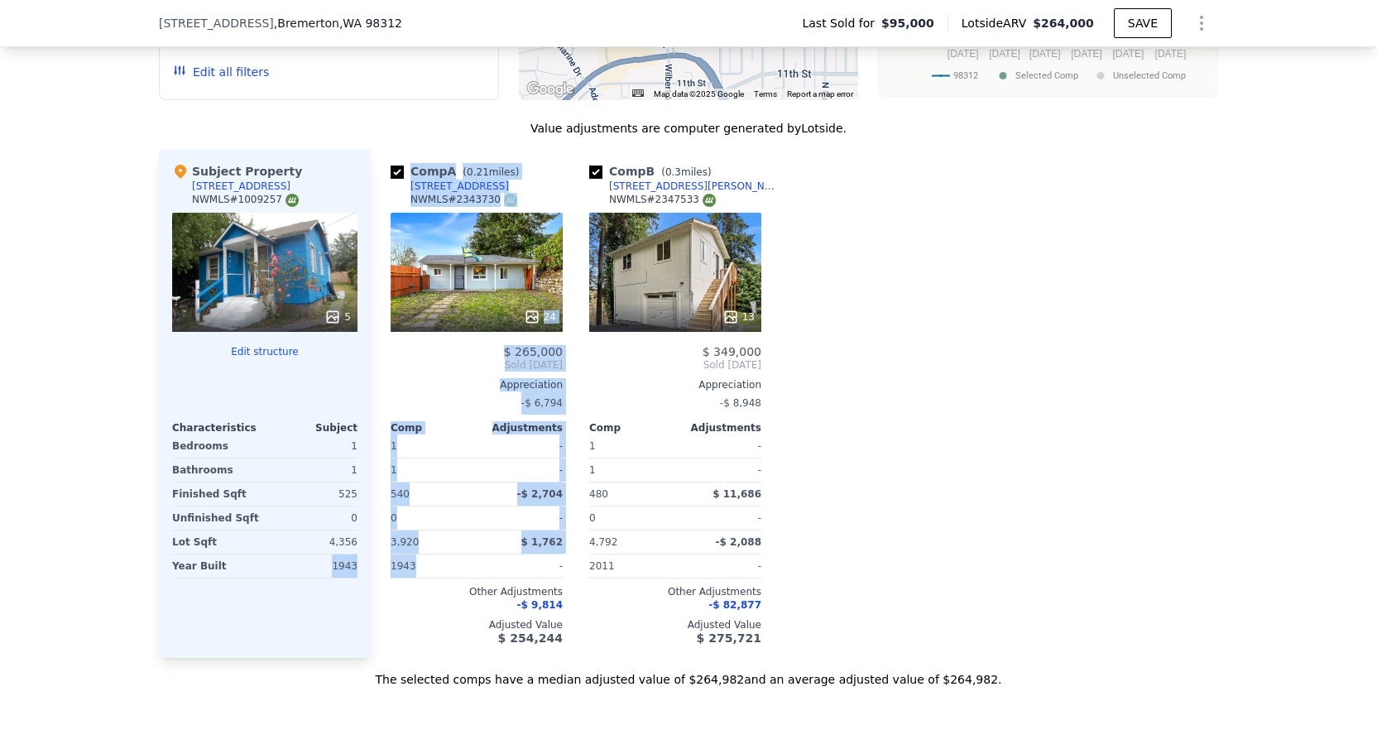
drag, startPoint x: 330, startPoint y: 567, endPoint x: 421, endPoint y: 564, distance: 91.0
click at [421, 564] on div "Subject Property [STREET_ADDRESS] 5 Edit structure Characteristics Subject Bedr…" at bounding box center [688, 404] width 1059 height 508
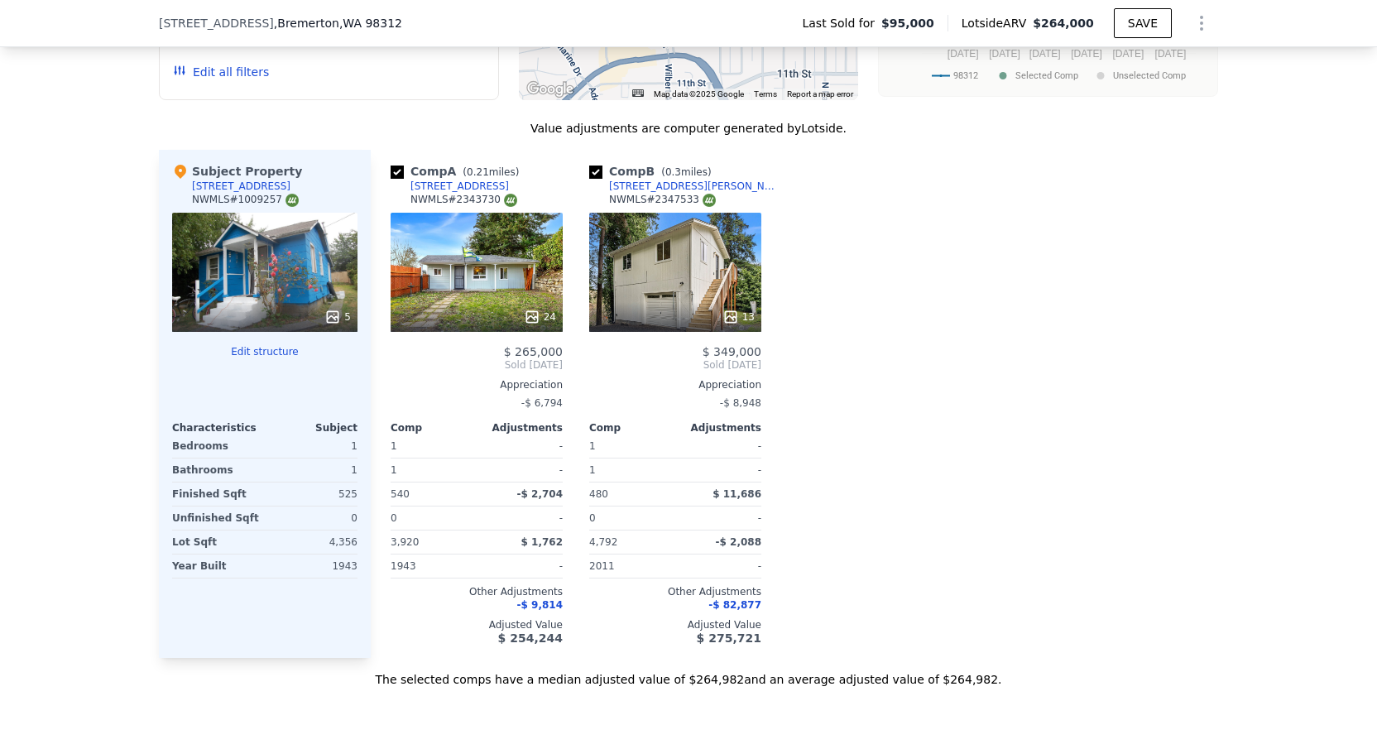
click at [413, 604] on div "-$ 9,814" at bounding box center [476, 604] width 172 height 13
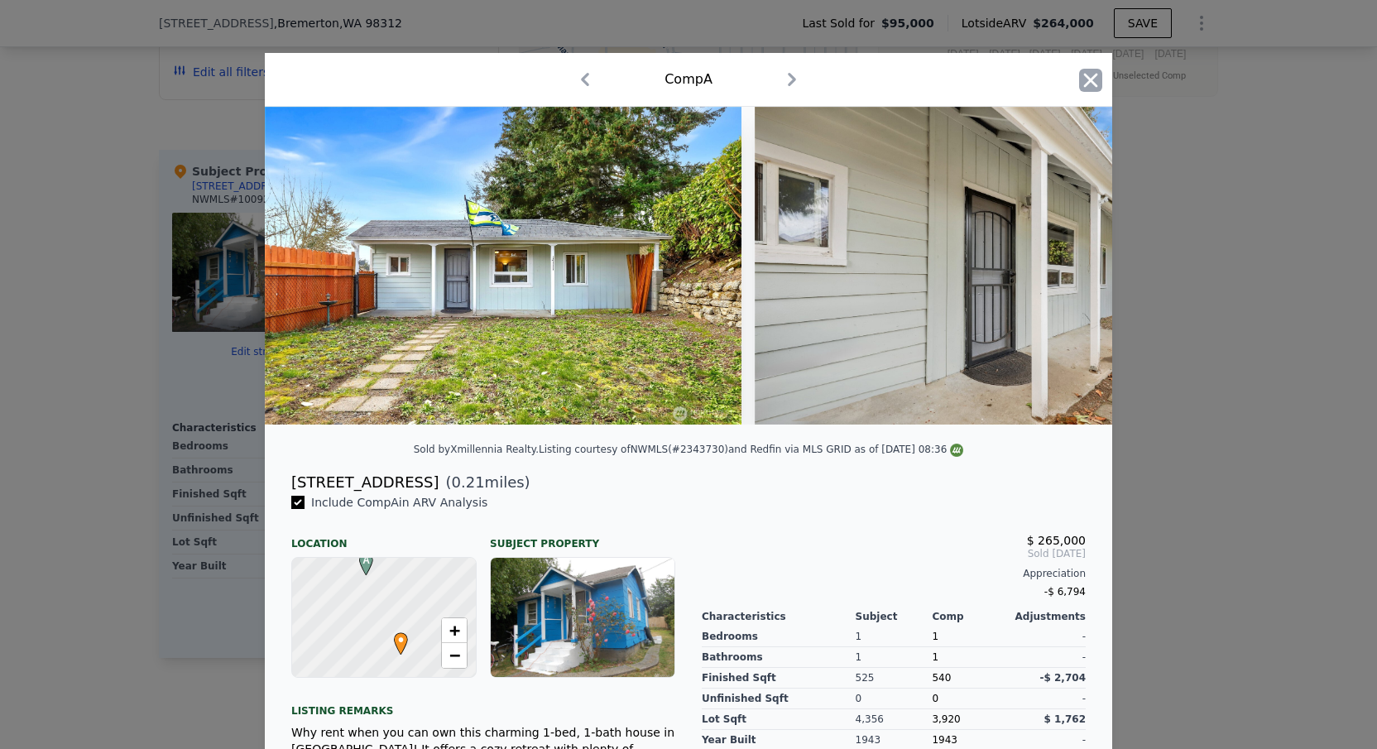
click at [1080, 86] on icon "button" at bounding box center [1090, 80] width 23 height 23
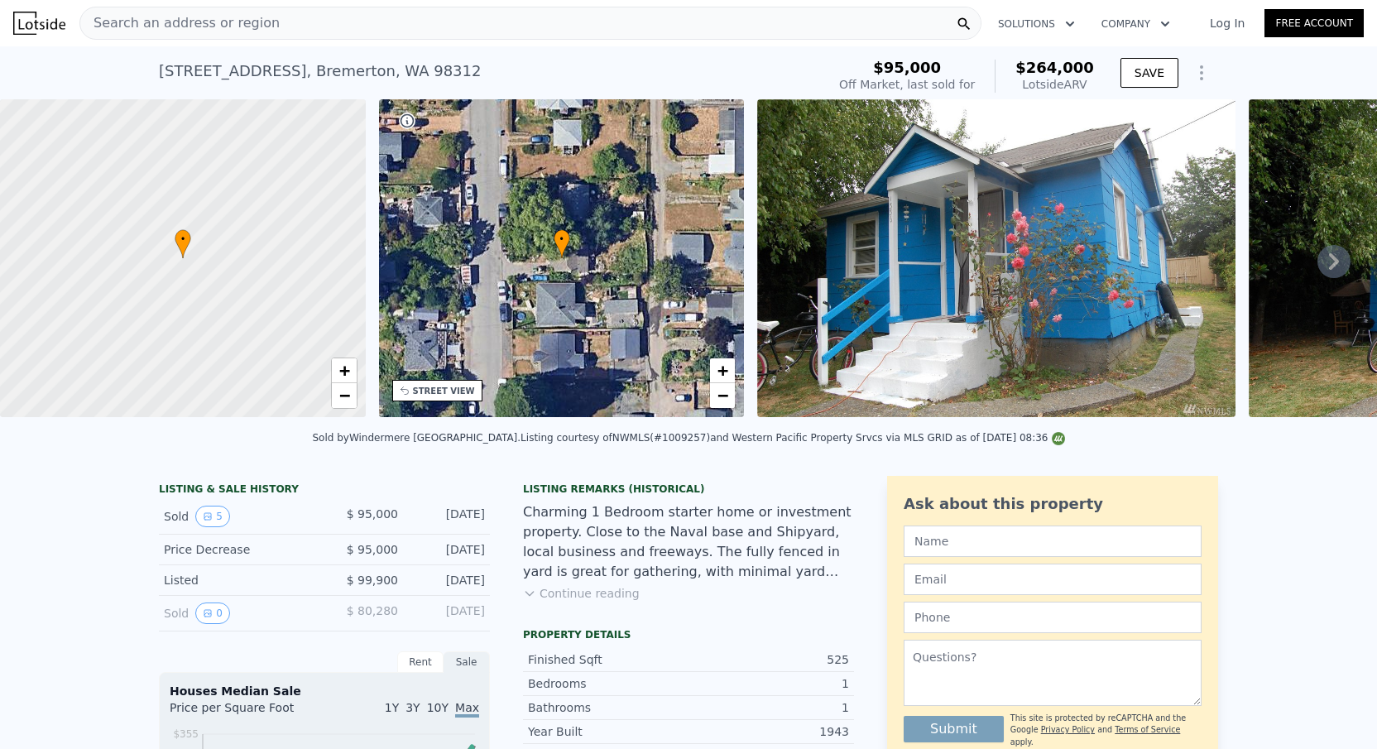
click at [214, 24] on span "Search an address or region" at bounding box center [179, 23] width 199 height 20
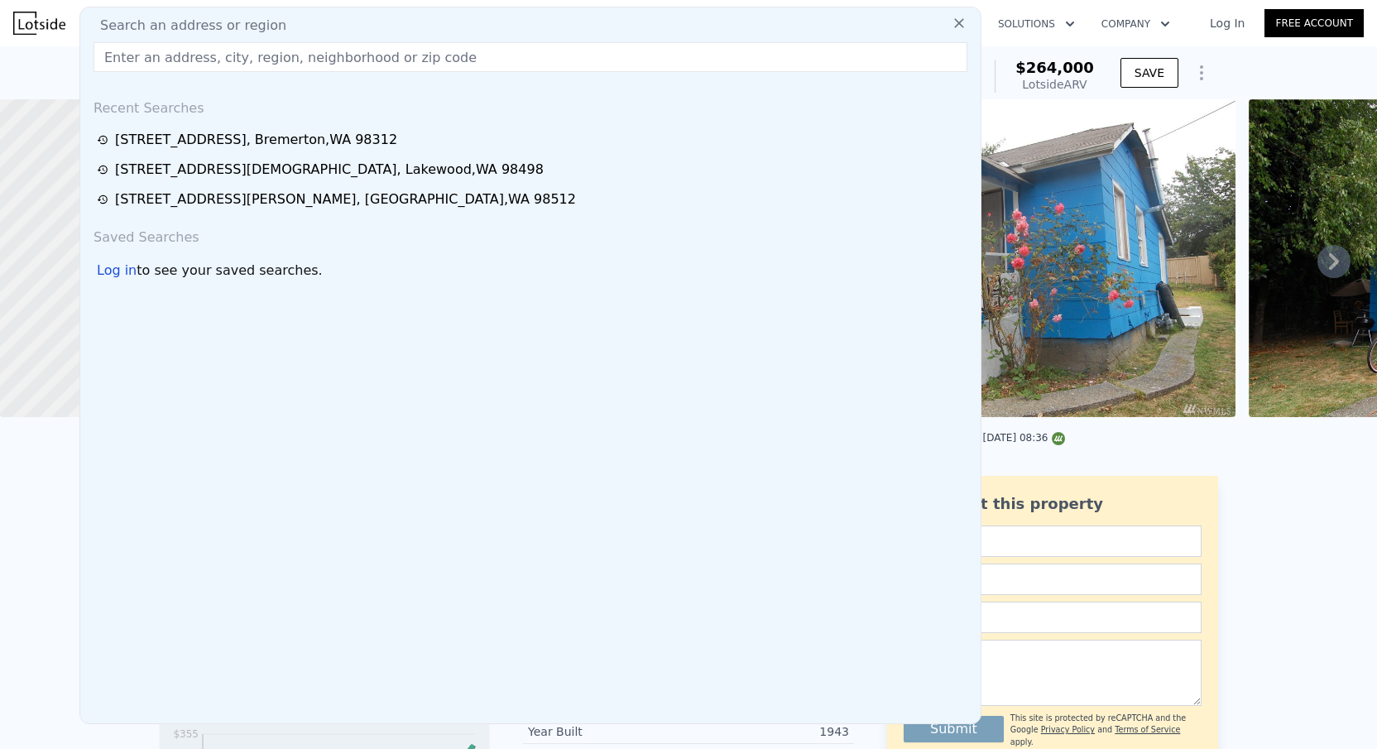
type input "[STREET_ADDRESS]"
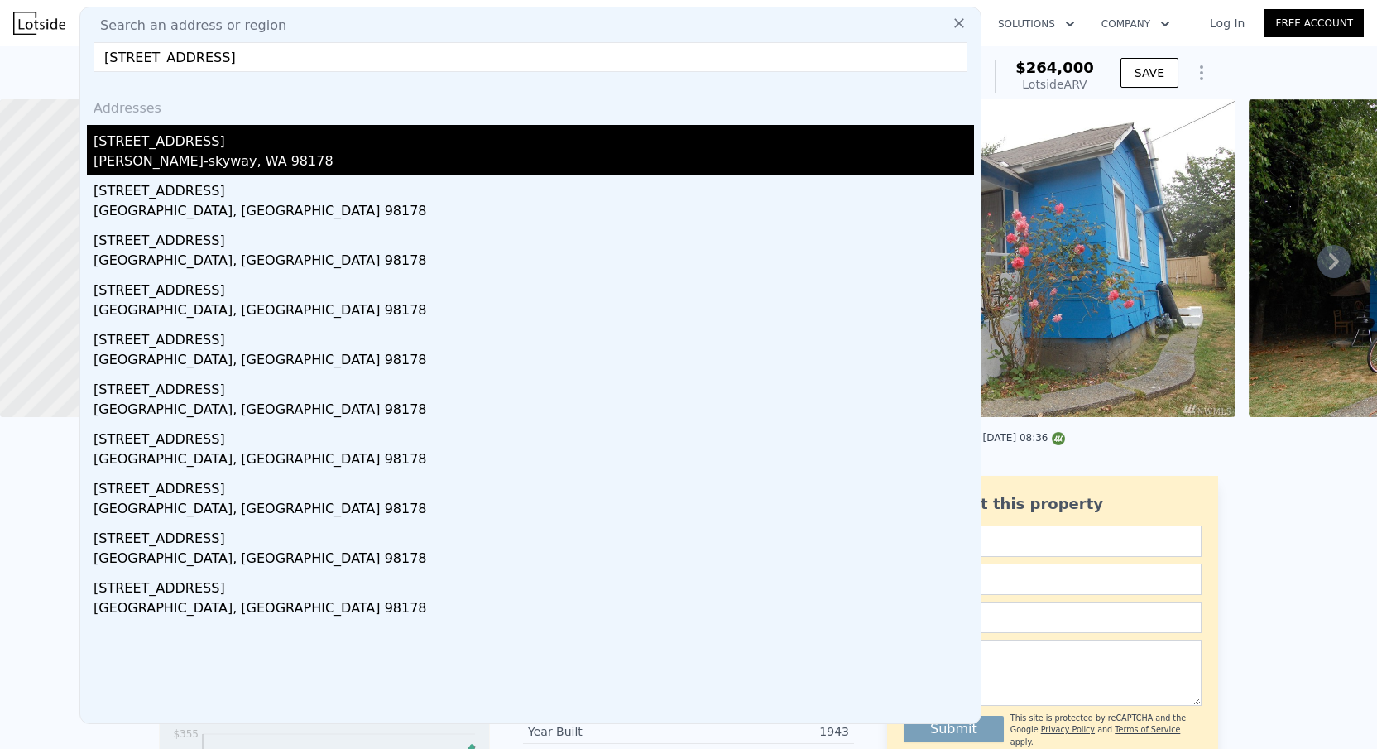
click at [220, 160] on div "[PERSON_NAME]-skyway, WA 98178" at bounding box center [533, 162] width 880 height 23
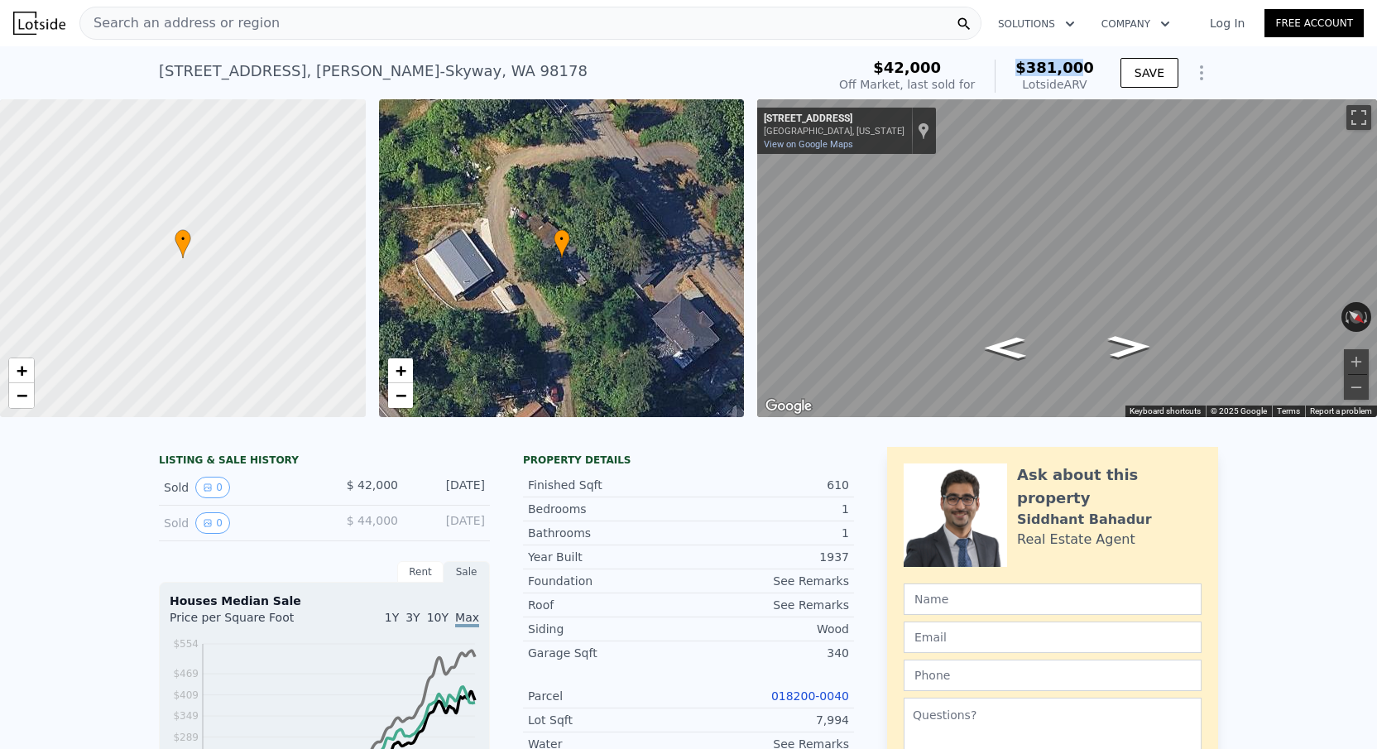
drag, startPoint x: 1021, startPoint y: 70, endPoint x: 1088, endPoint y: 70, distance: 67.0
click at [1086, 70] on div "$381,000 Lotside ARV" at bounding box center [1043, 76] width 99 height 33
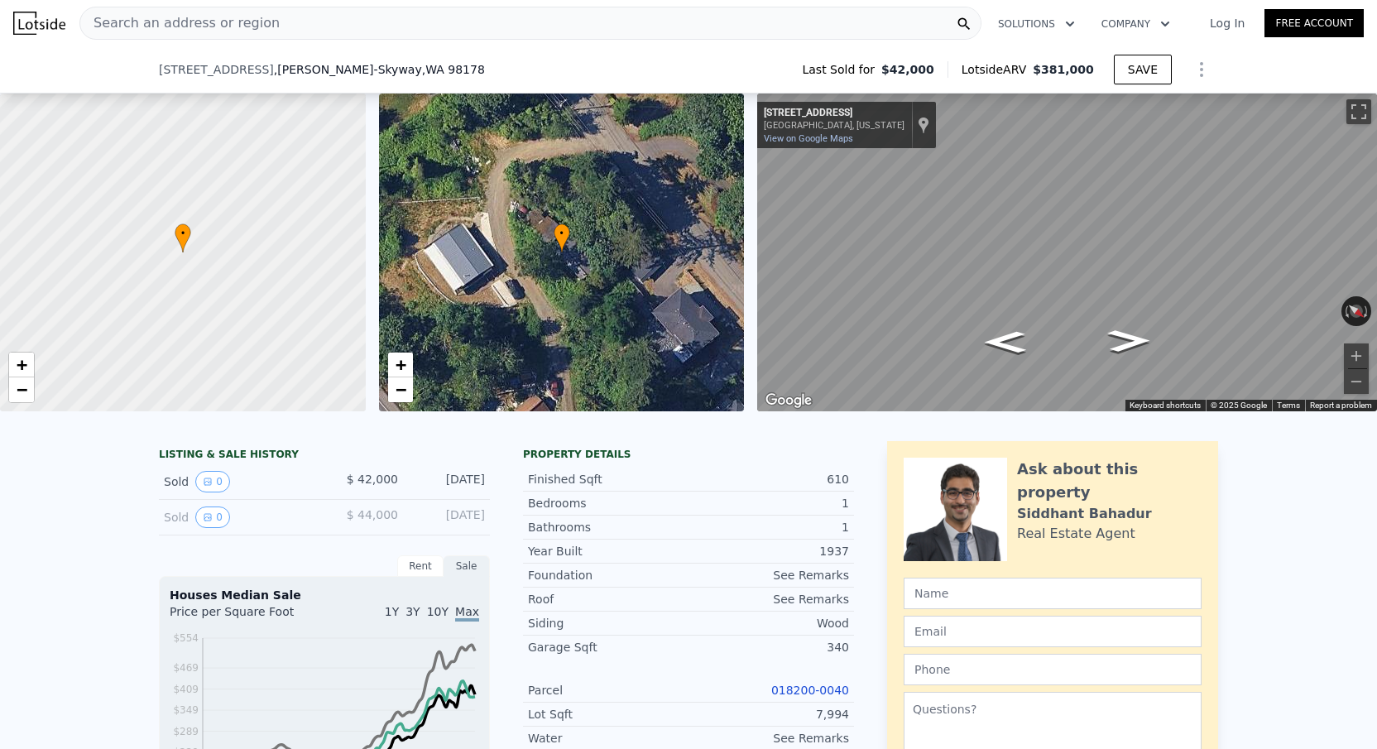
scroll to position [439, 0]
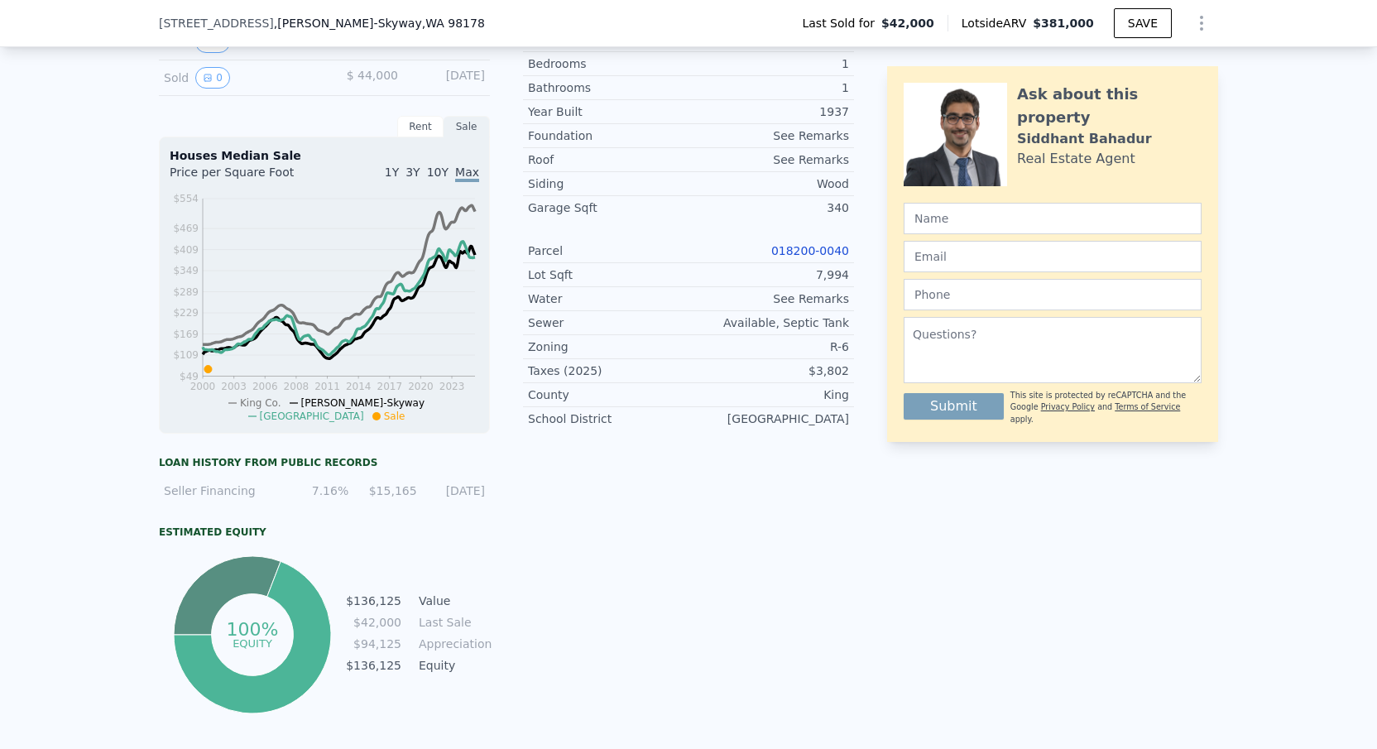
click at [802, 247] on link "018200-0040" at bounding box center [810, 250] width 78 height 13
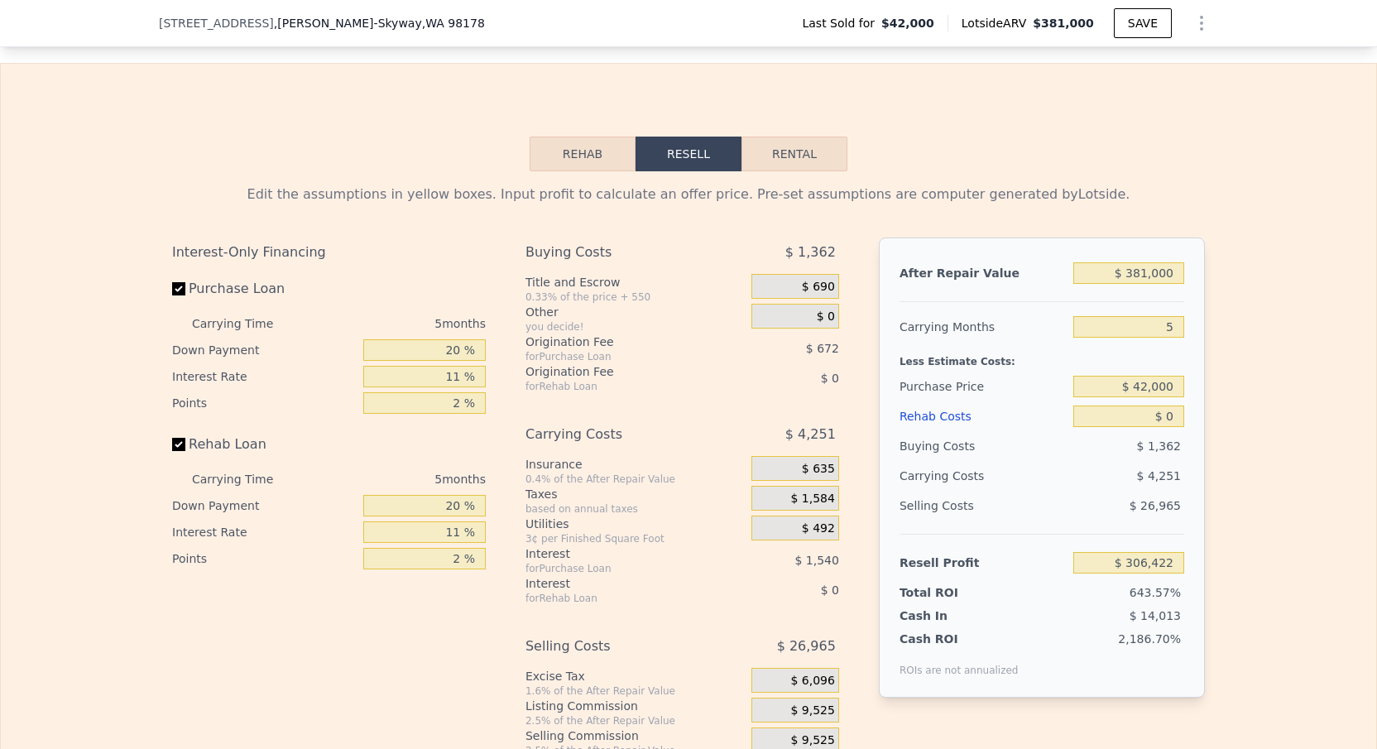
scroll to position [2278, 0]
click at [1176, 326] on input "5" at bounding box center [1128, 328] width 111 height 22
type input "3"
type input "$ 308,122"
type input "3"
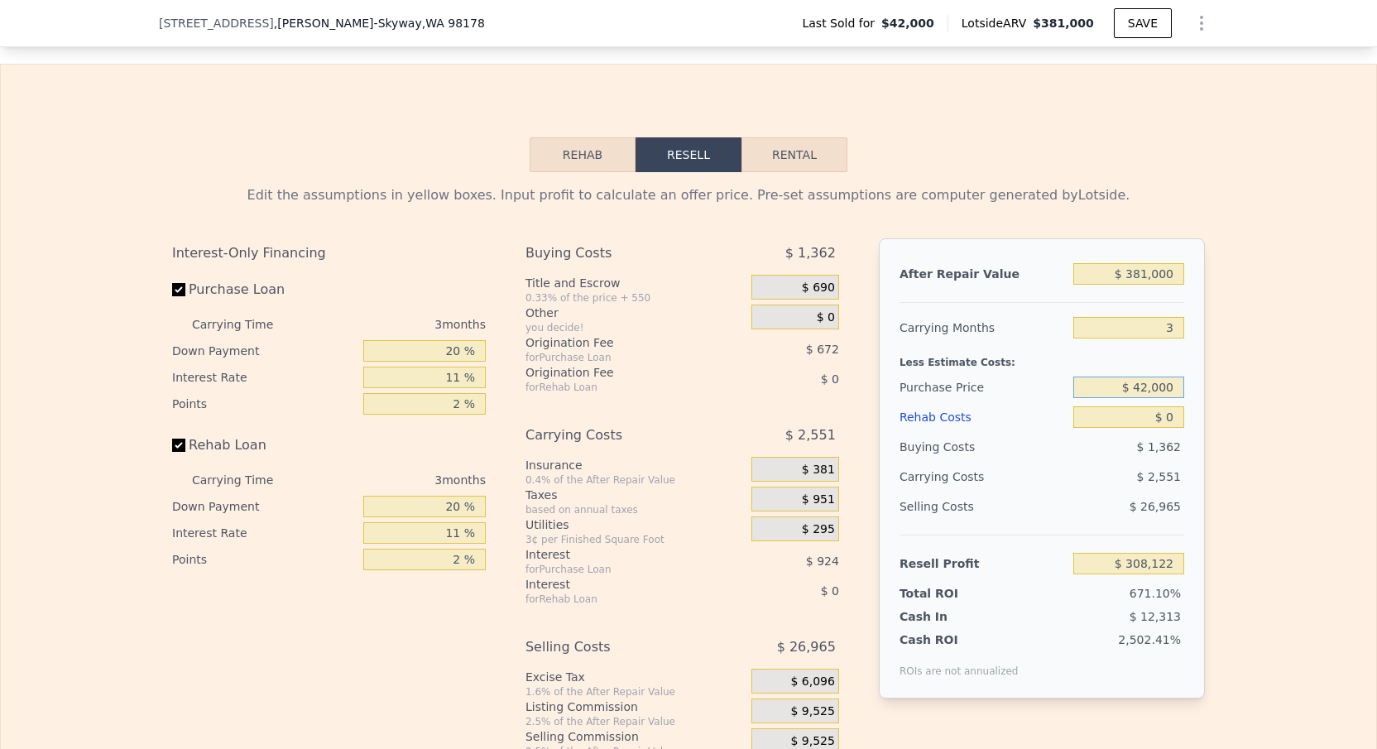
click at [1148, 391] on input "$ 42,000" at bounding box center [1128, 387] width 111 height 22
type input "$ 200,000"
click at [1181, 424] on input "$ 0" at bounding box center [1128, 417] width 111 height 22
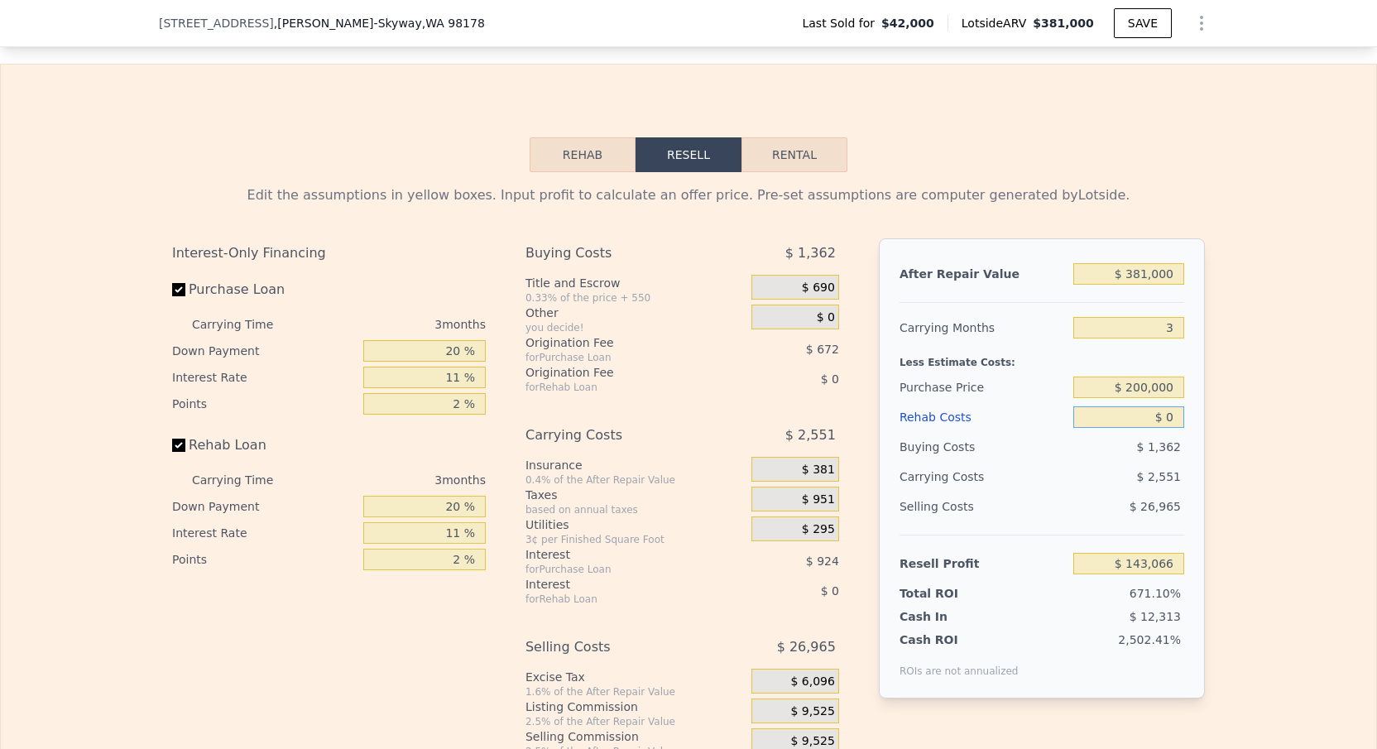
type input "$ 143,591"
type input "$ 6"
type input "$ 143,585"
type input "$ 60"
type input "$ 143,530"
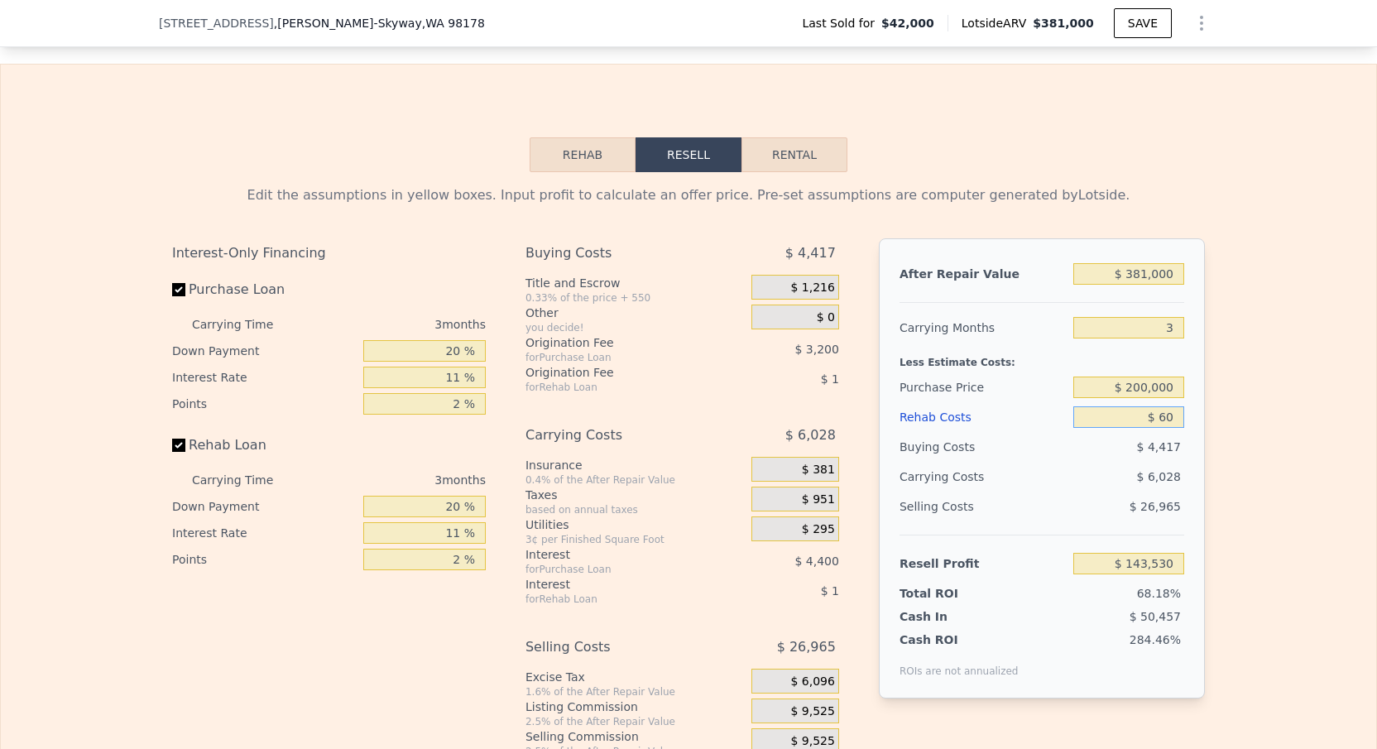
type input "$ 600"
type input "$ 142,969"
type input "$ 6,000"
type input "$ 137,363"
type input "$ 60,000"
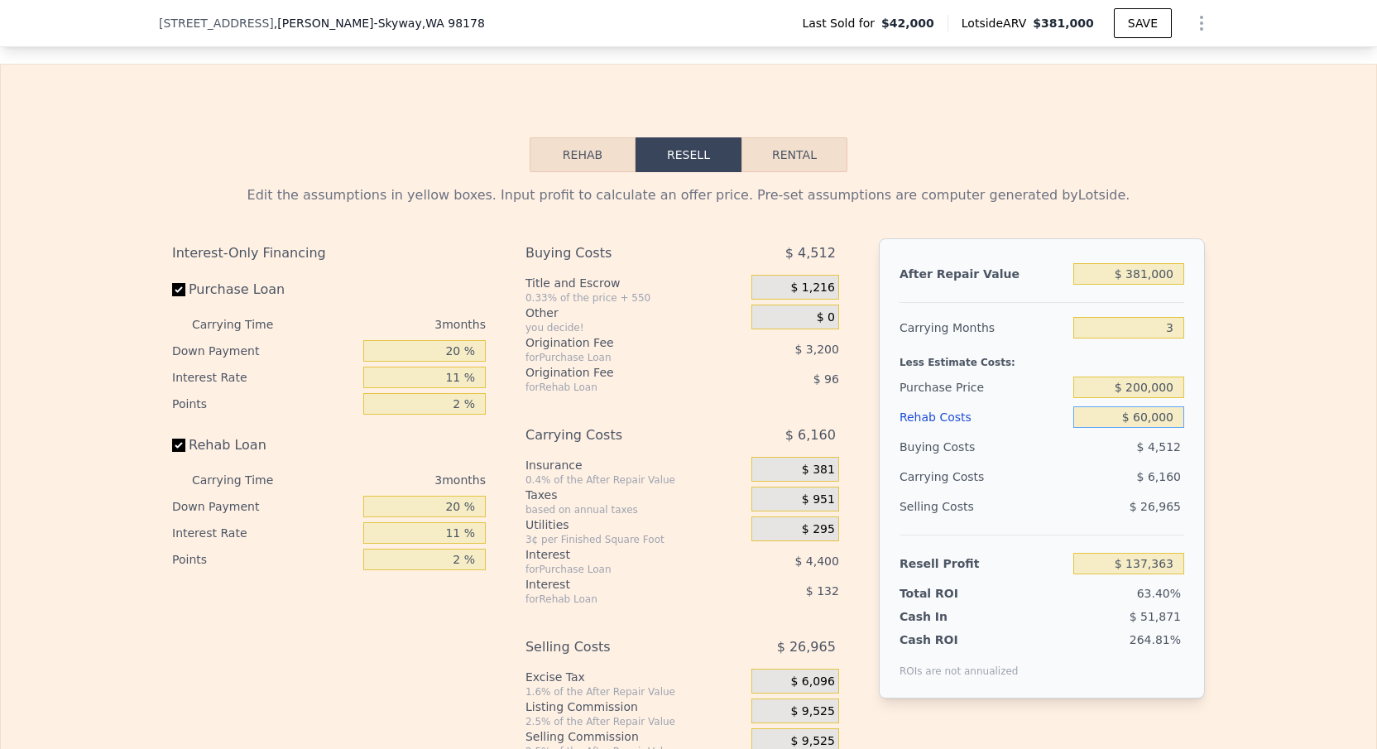
type input "$ 81,311"
click at [1113, 65] on div "Rehab Resell Rental Edit the assumptions in yellow boxes. Input profit to calcu…" at bounding box center [688, 463] width 1377 height 798
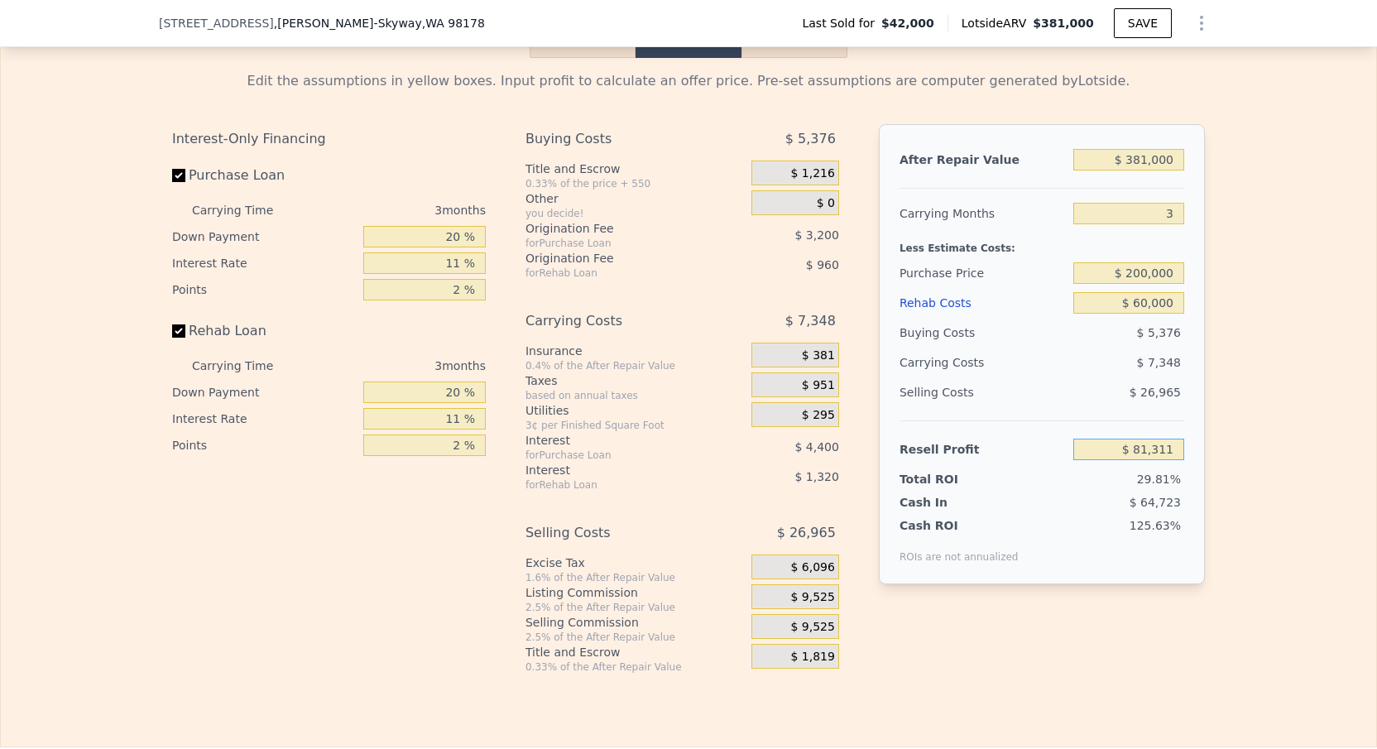
drag, startPoint x: 1127, startPoint y: 454, endPoint x: 1202, endPoint y: 453, distance: 75.3
click at [1203, 453] on div "After Repair Value $ 381,000 Carrying Months 3 Less Estimate Costs: Purchase Pr…" at bounding box center [1042, 354] width 326 height 460
drag, startPoint x: 1131, startPoint y: 484, endPoint x: 1189, endPoint y: 484, distance: 57.9
click at [1189, 484] on div "After Repair Value $ 381,000 Carrying Months 3 Less Estimate Costs: Purchase Pr…" at bounding box center [1042, 354] width 326 height 460
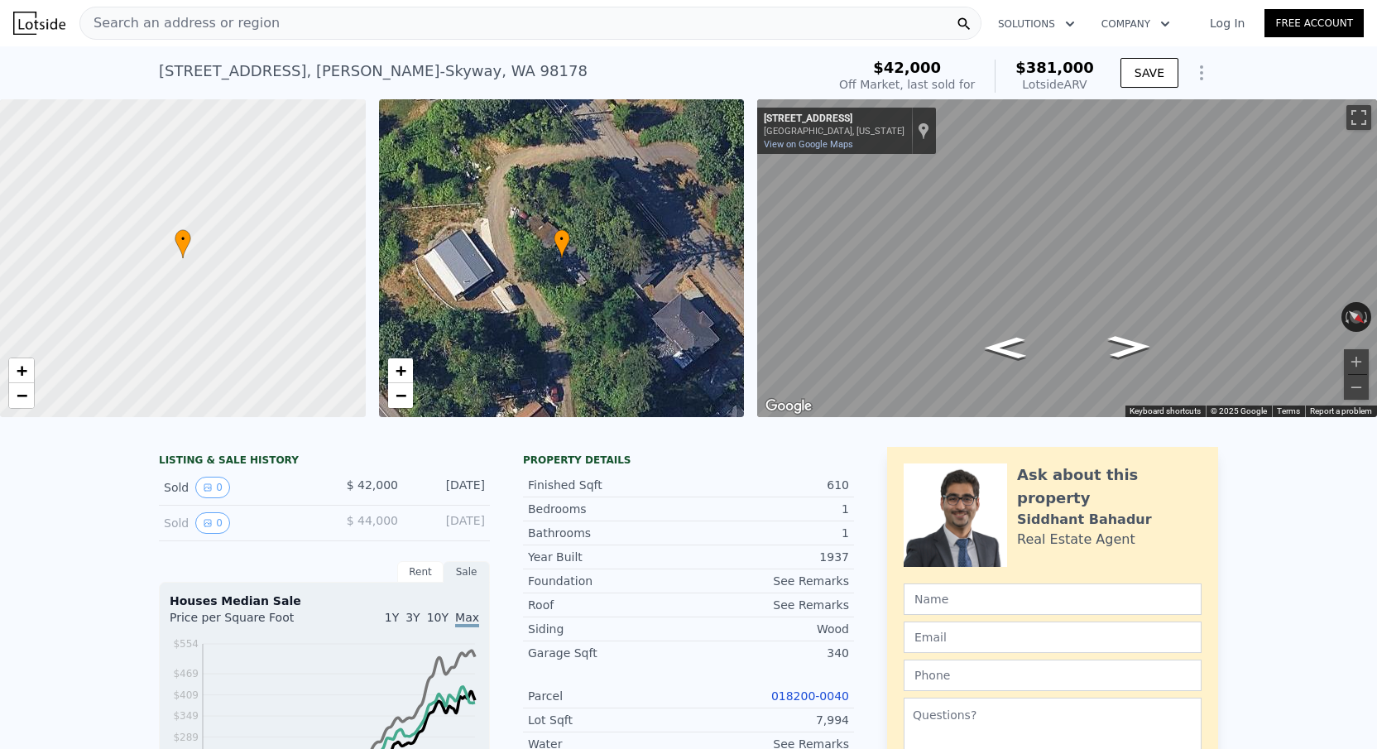
scroll to position [0, 0]
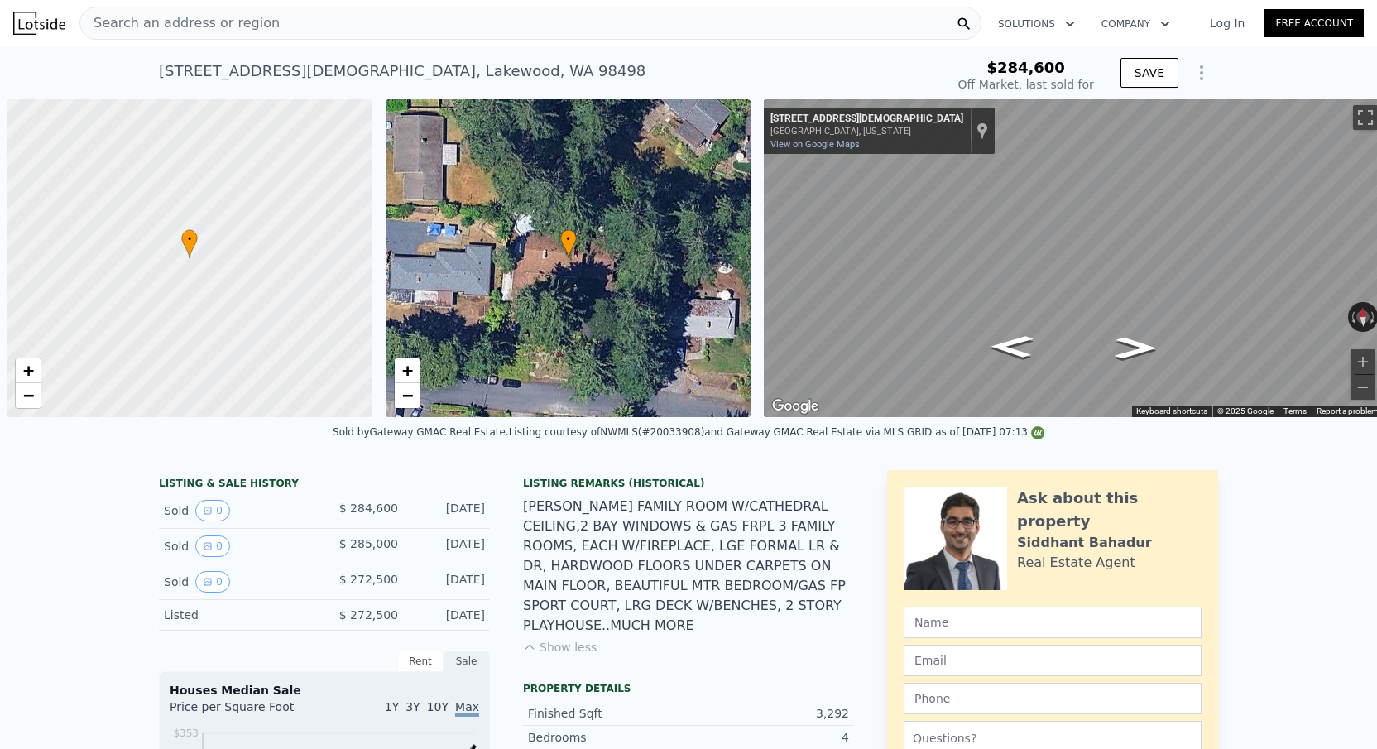
scroll to position [0, 7]
